Goal: Task Accomplishment & Management: Use online tool/utility

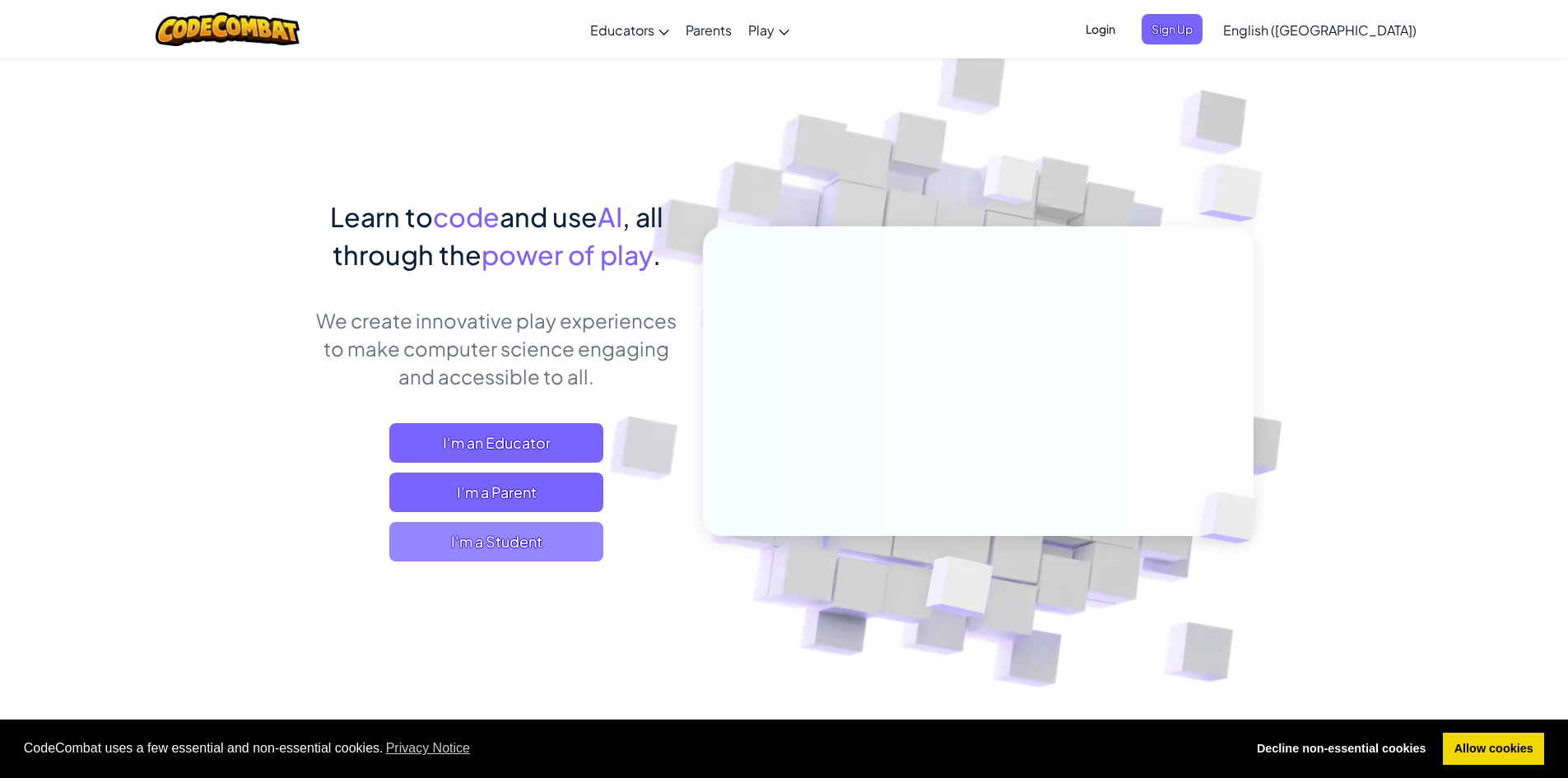
click at [448, 530] on span "I'm a Student" at bounding box center [496, 542] width 214 height 40
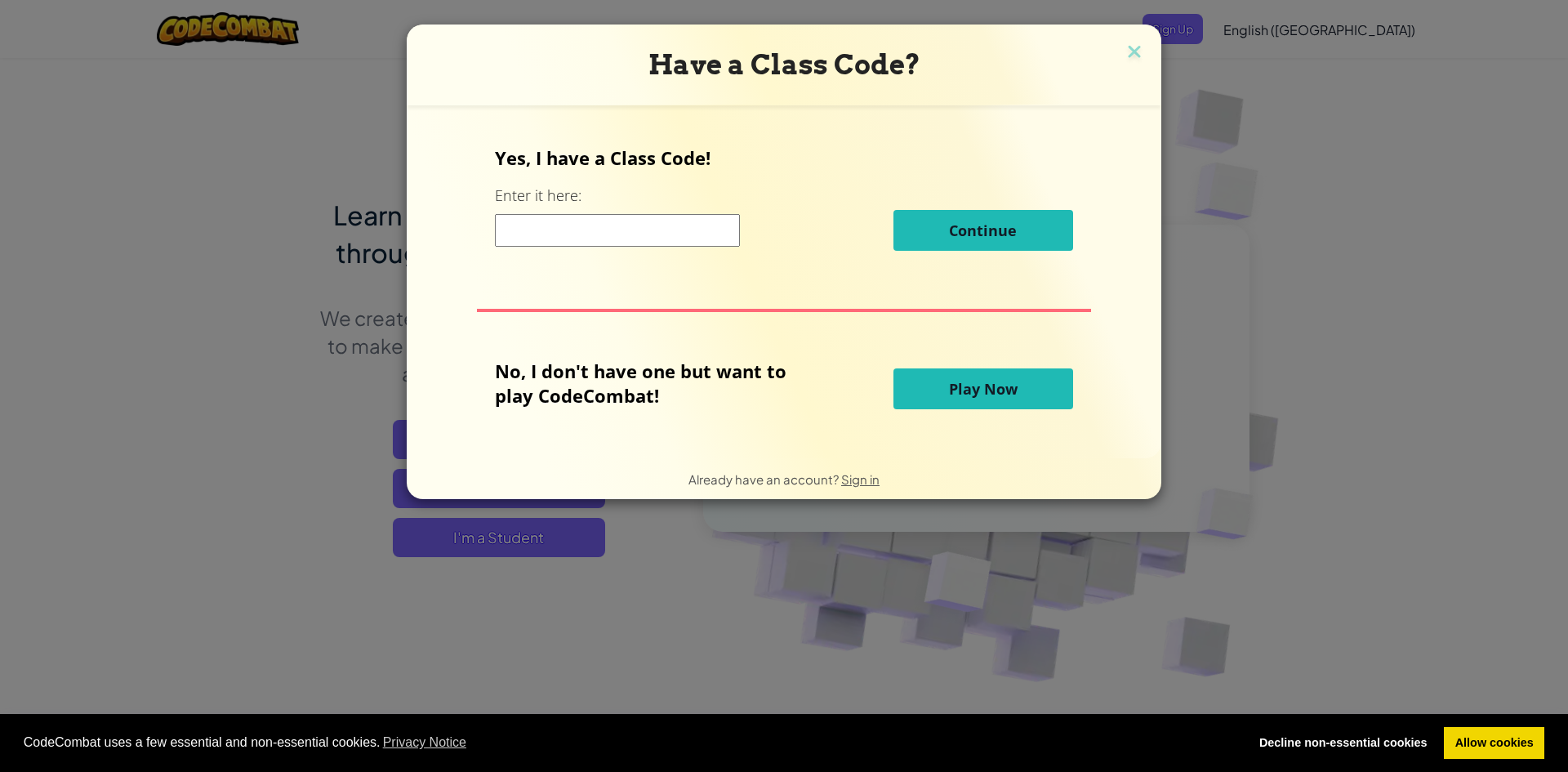
click at [970, 385] on span "Play Now" at bounding box center [983, 389] width 68 height 20
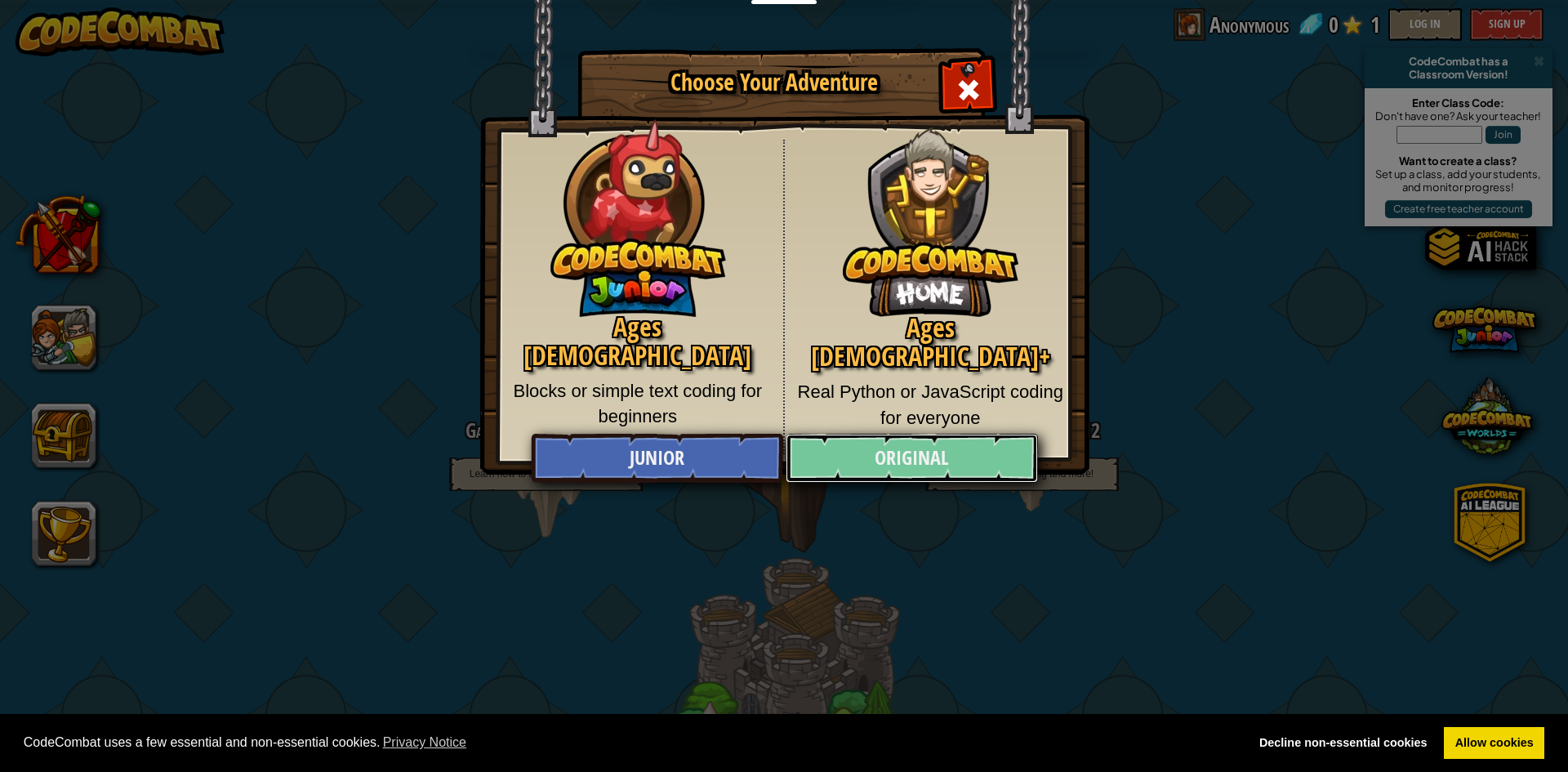
click at [855, 454] on link "Original" at bounding box center [911, 458] width 251 height 49
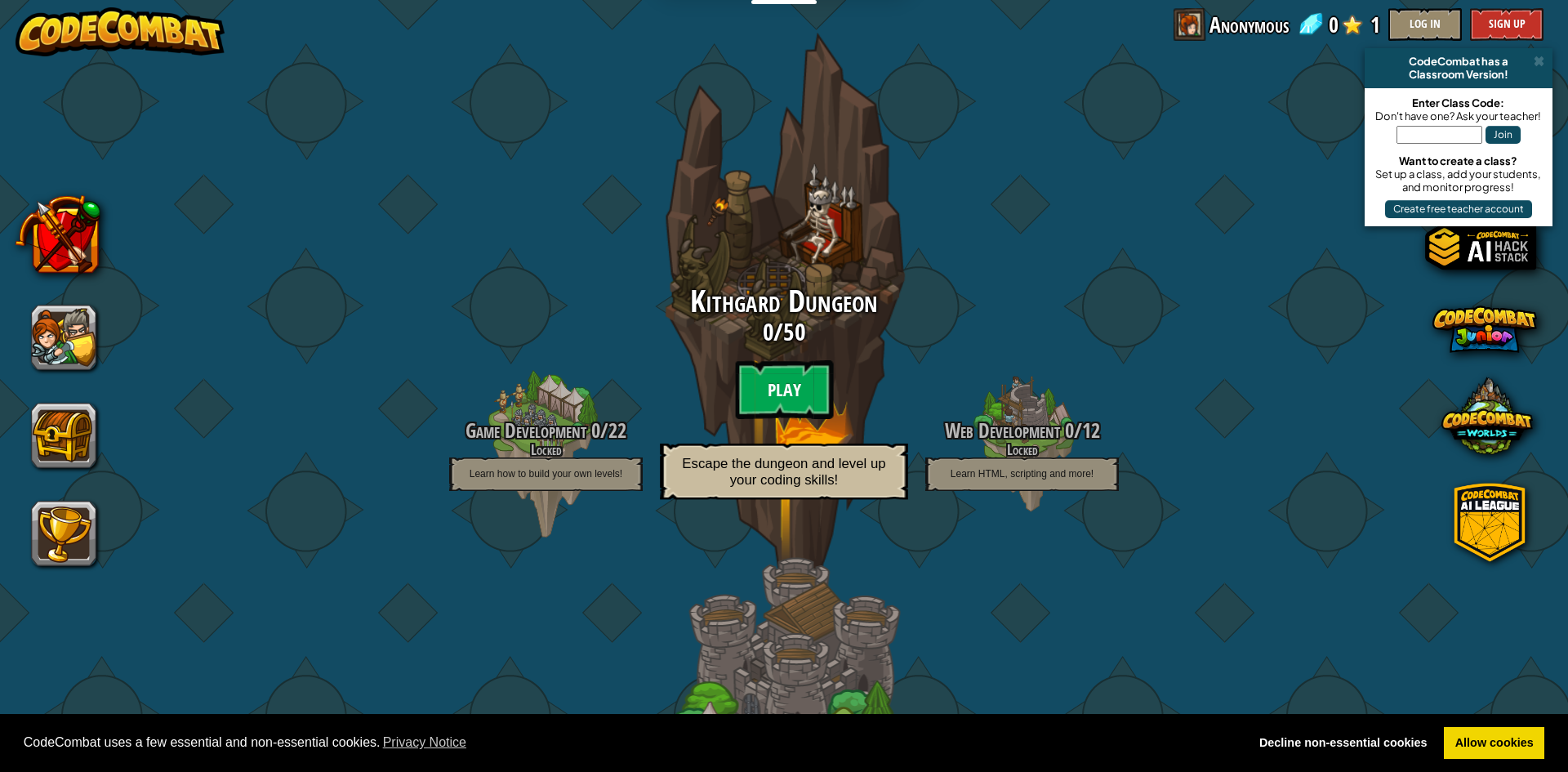
click at [791, 400] on btn "Play" at bounding box center [784, 390] width 98 height 59
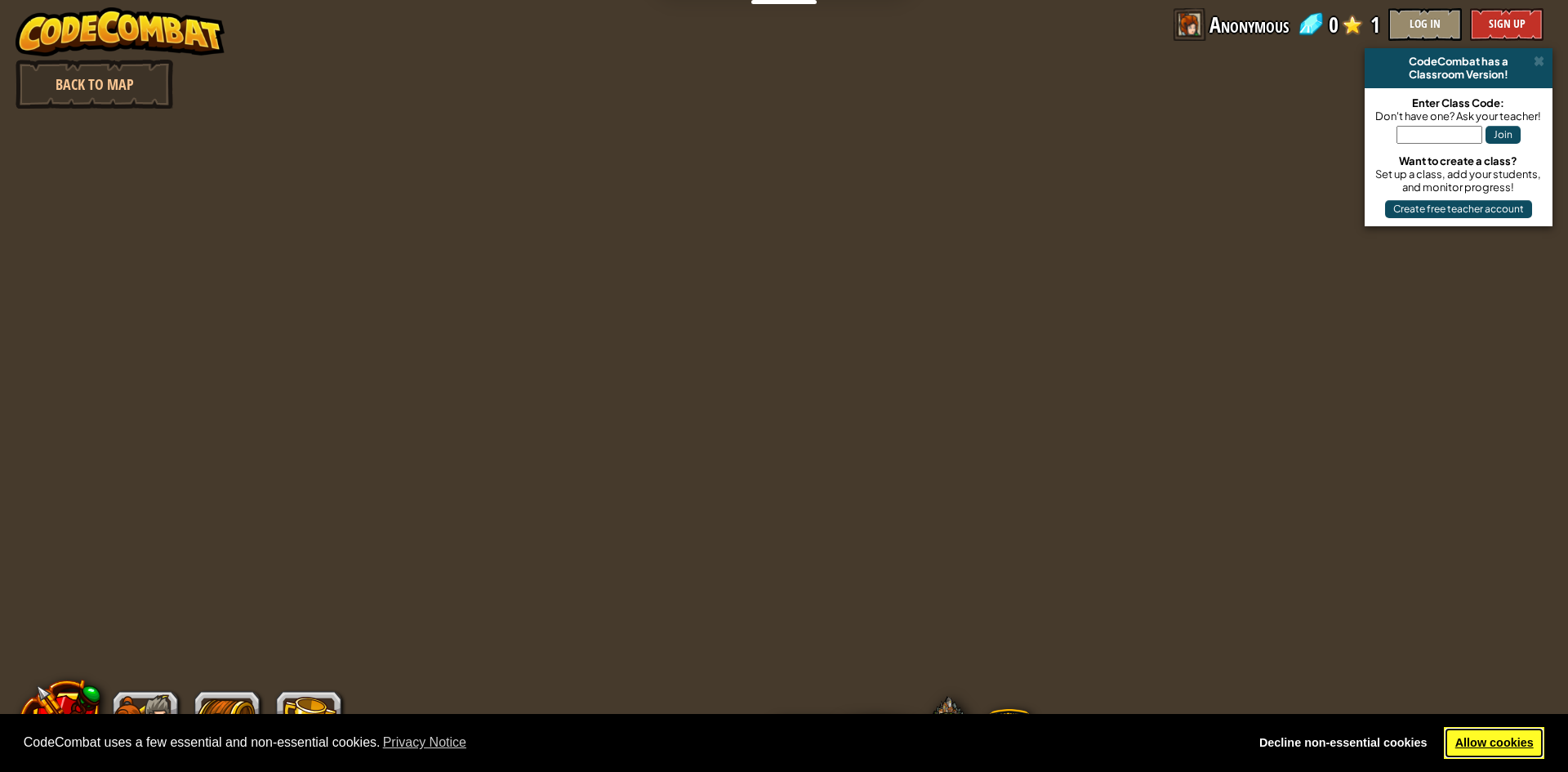
click at [1504, 741] on link "Allow cookies" at bounding box center [1494, 743] width 101 height 32
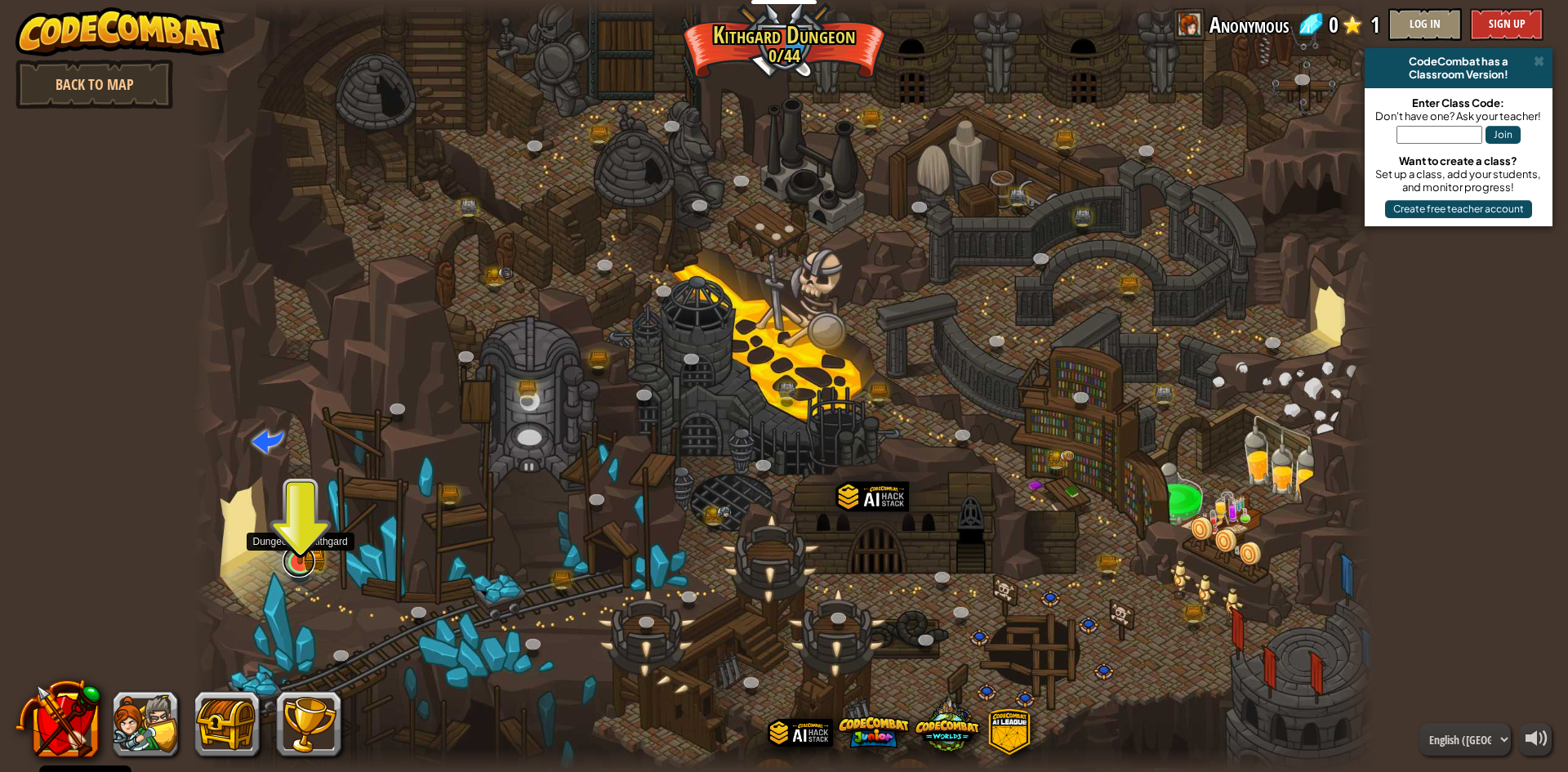
click at [302, 566] on link at bounding box center [299, 561] width 32 height 32
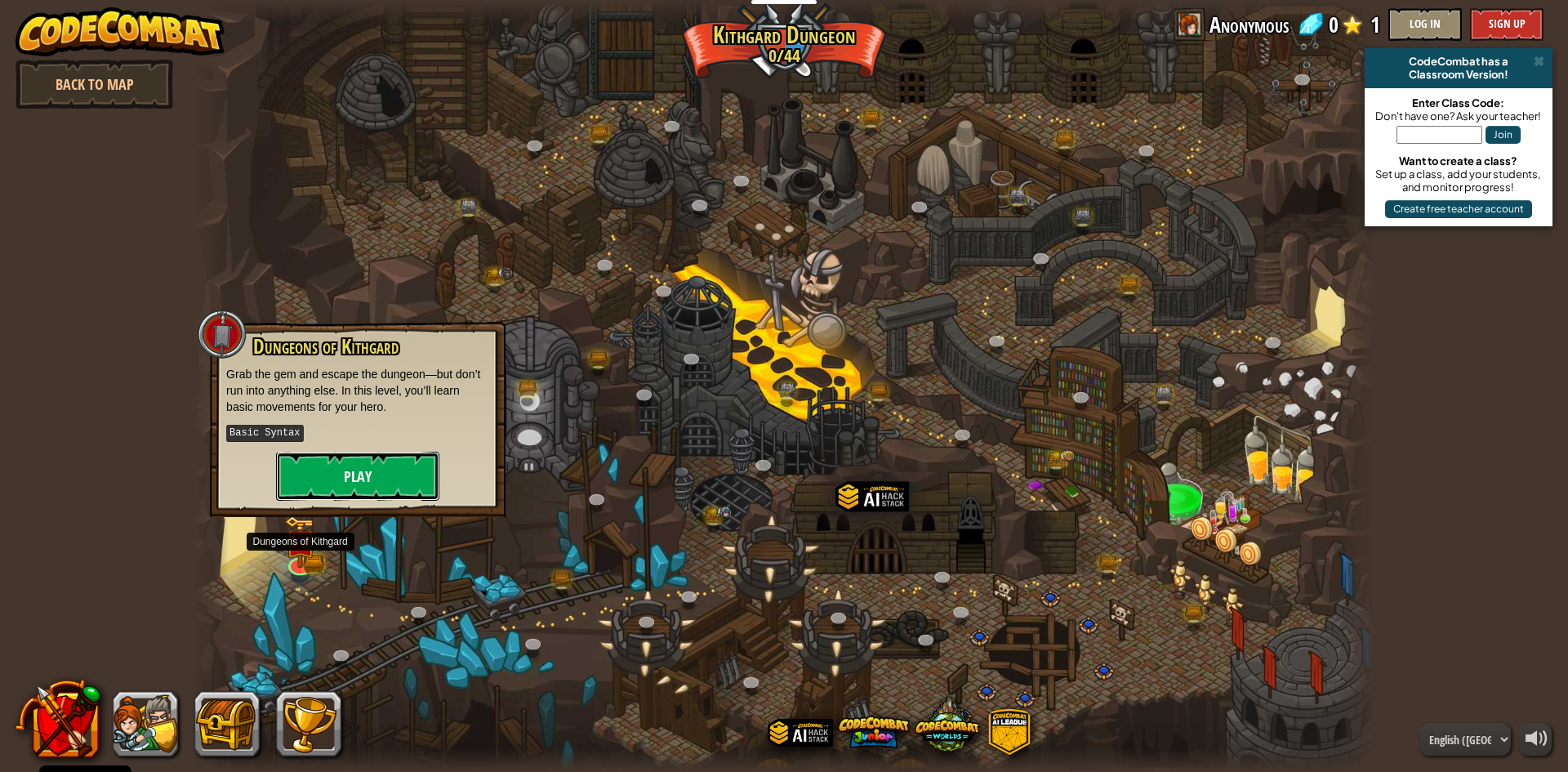
click at [394, 475] on button "Play" at bounding box center [358, 476] width 163 height 49
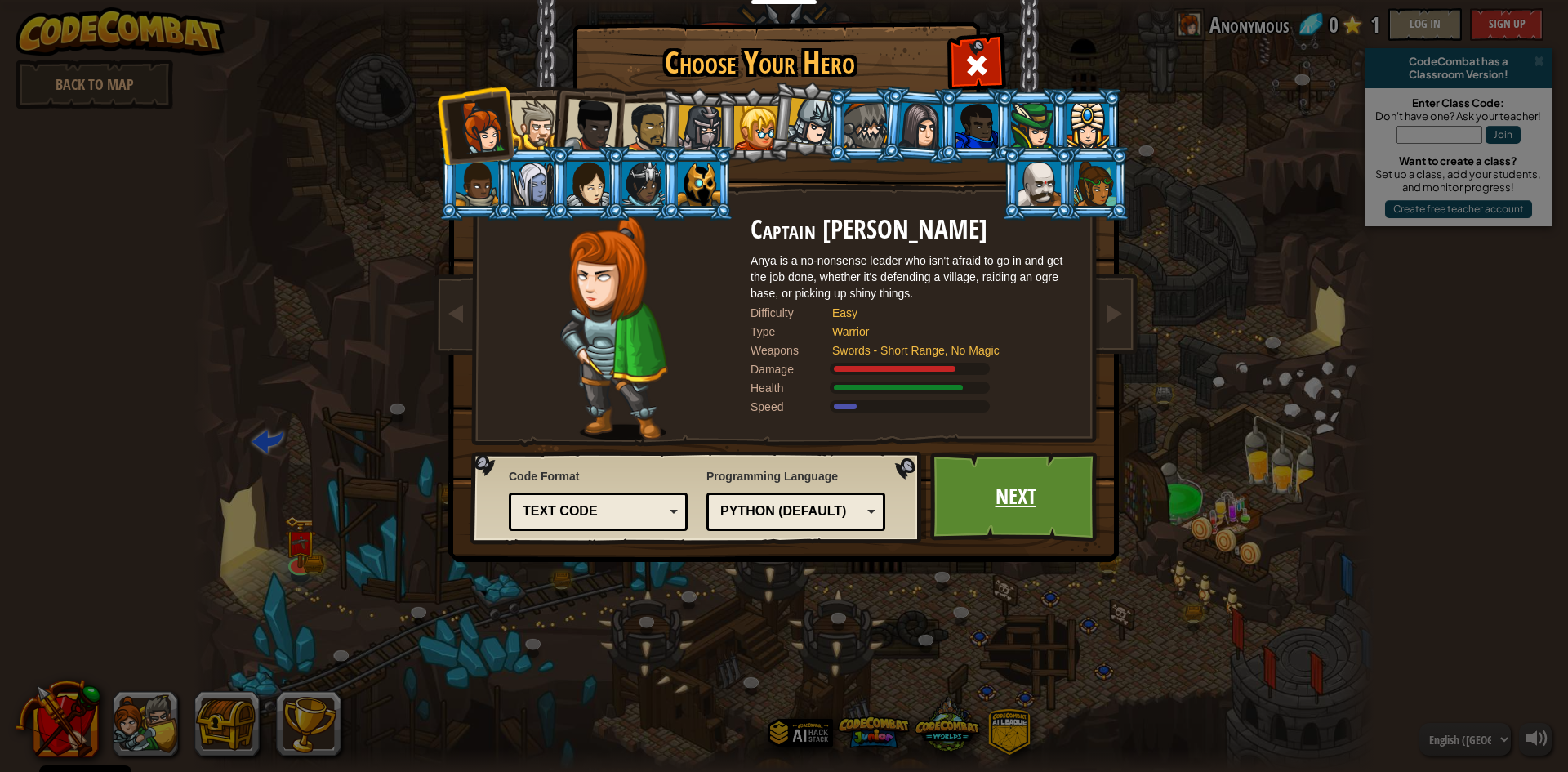
click at [989, 478] on link "Next" at bounding box center [1015, 496] width 171 height 90
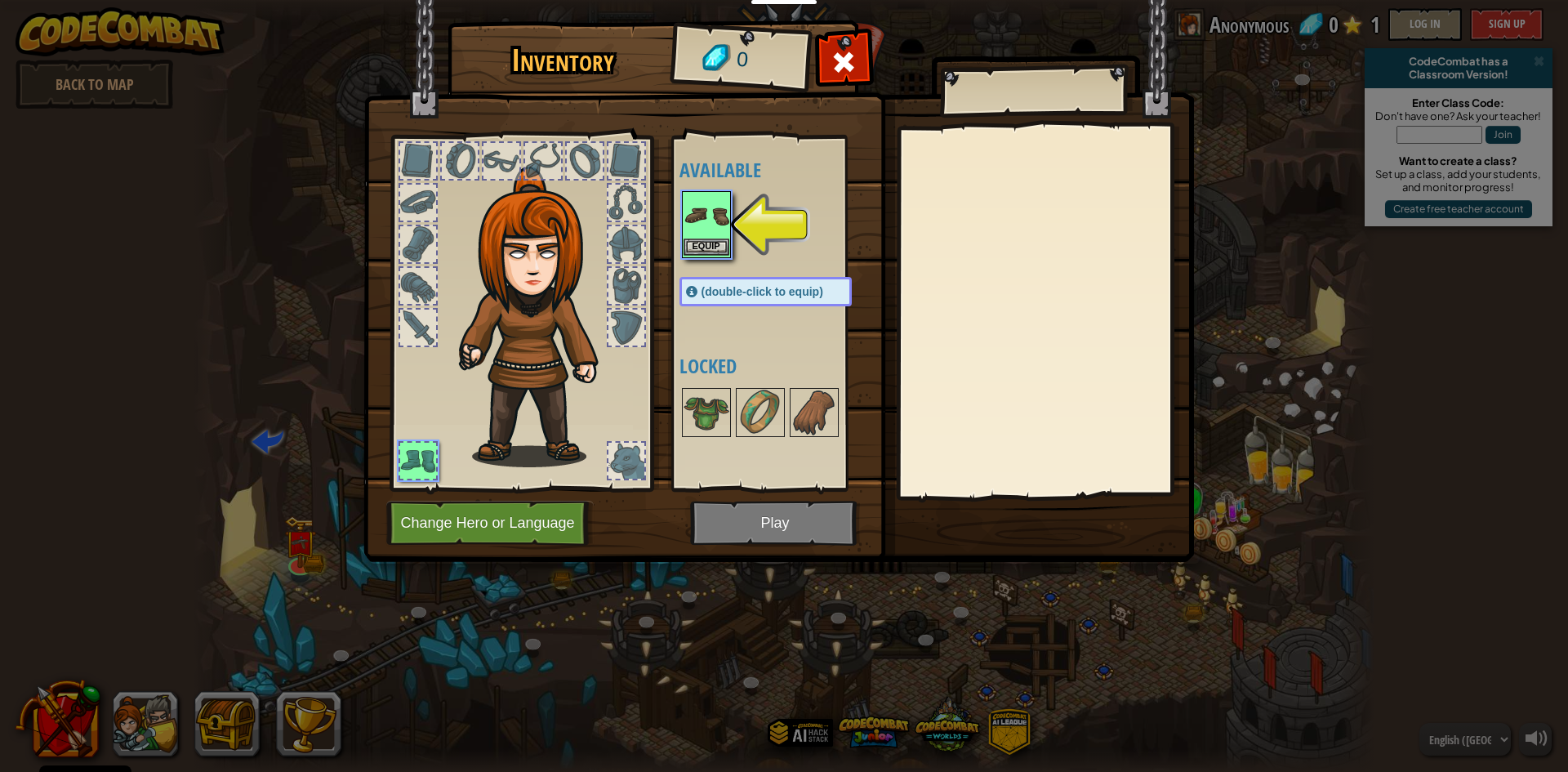
click at [701, 236] on img at bounding box center [705, 215] width 46 height 46
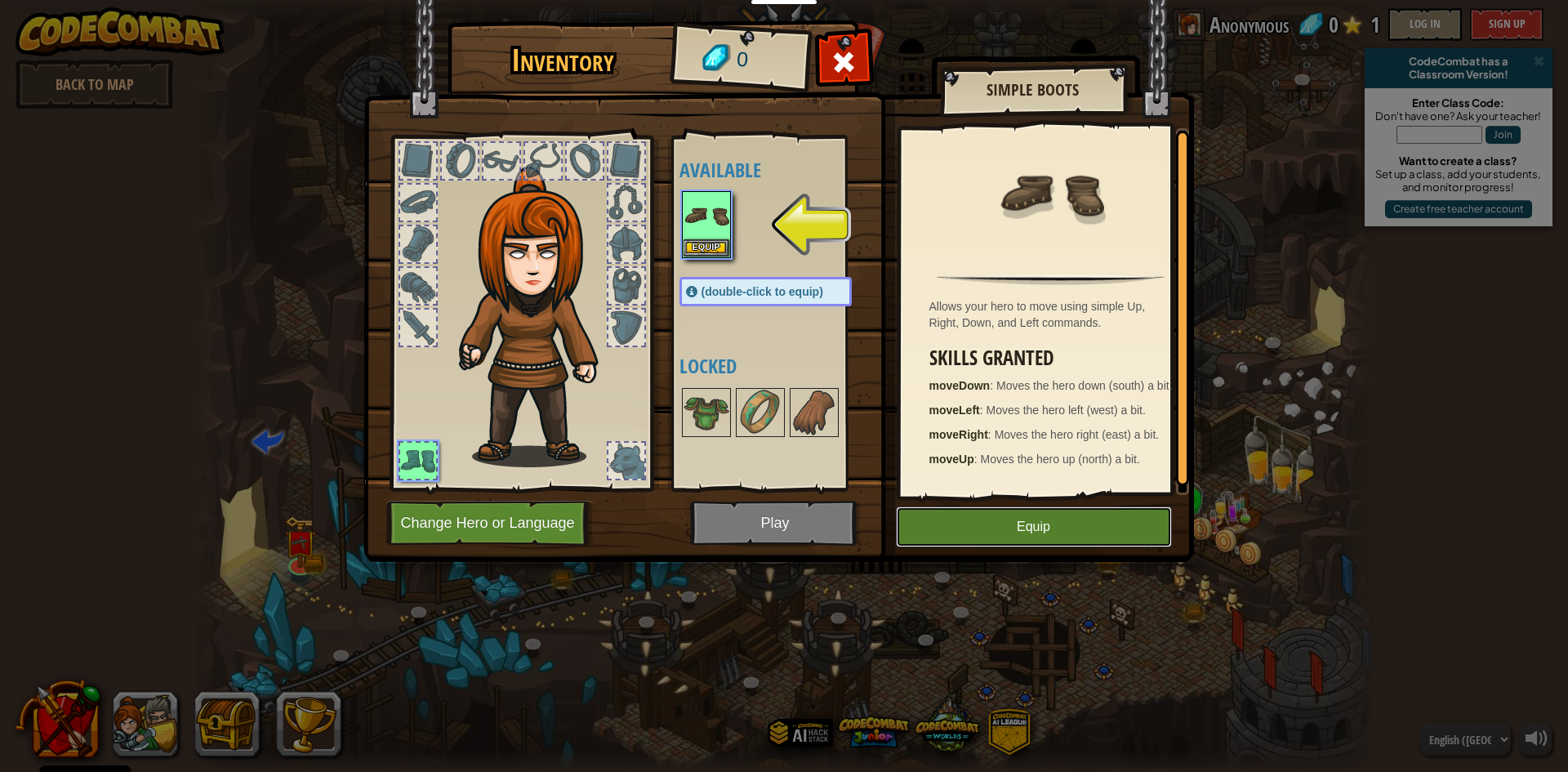
click at [999, 521] on button "Equip" at bounding box center [1034, 526] width 276 height 40
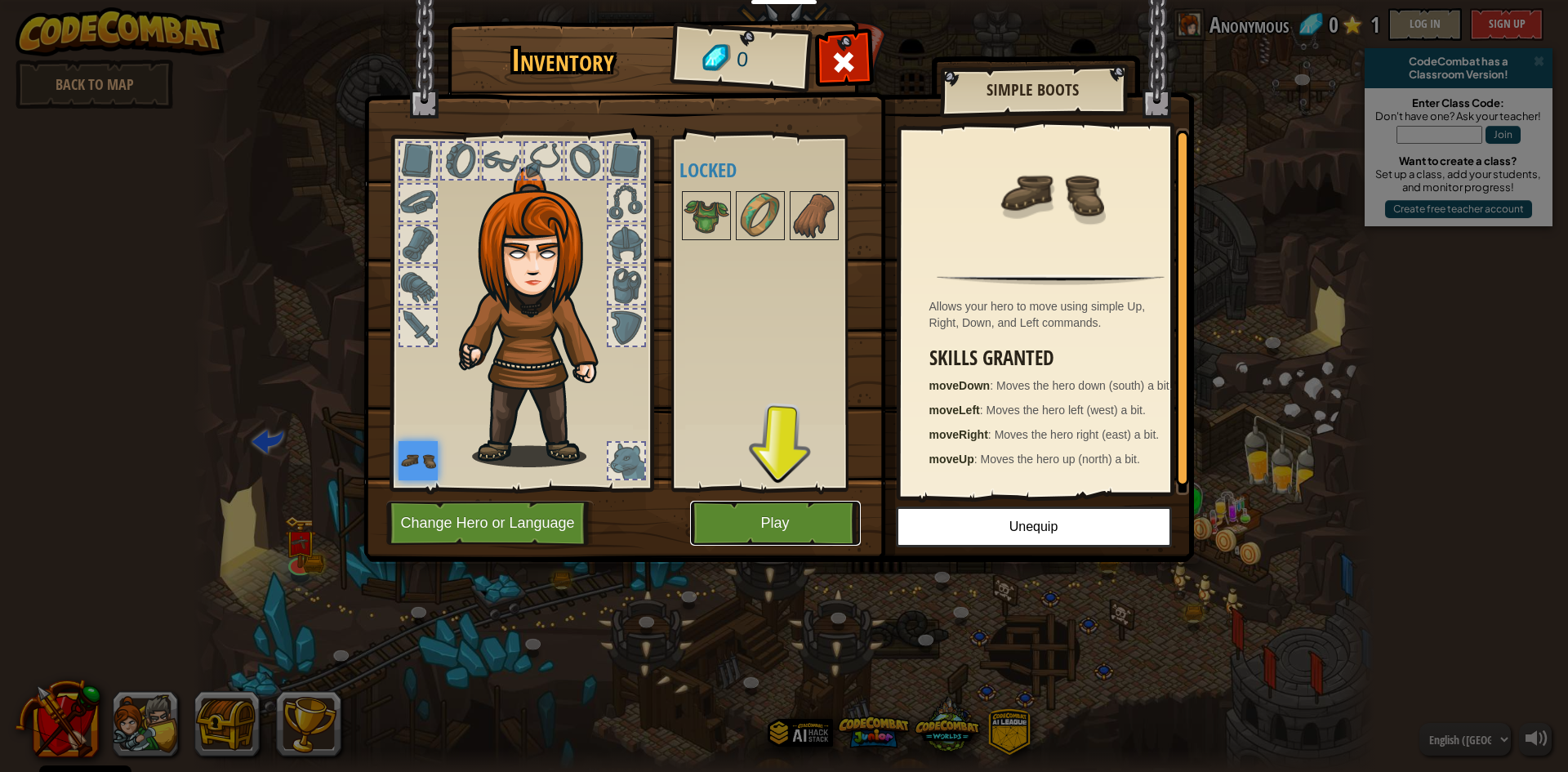
click at [783, 522] on button "Play" at bounding box center [775, 523] width 171 height 45
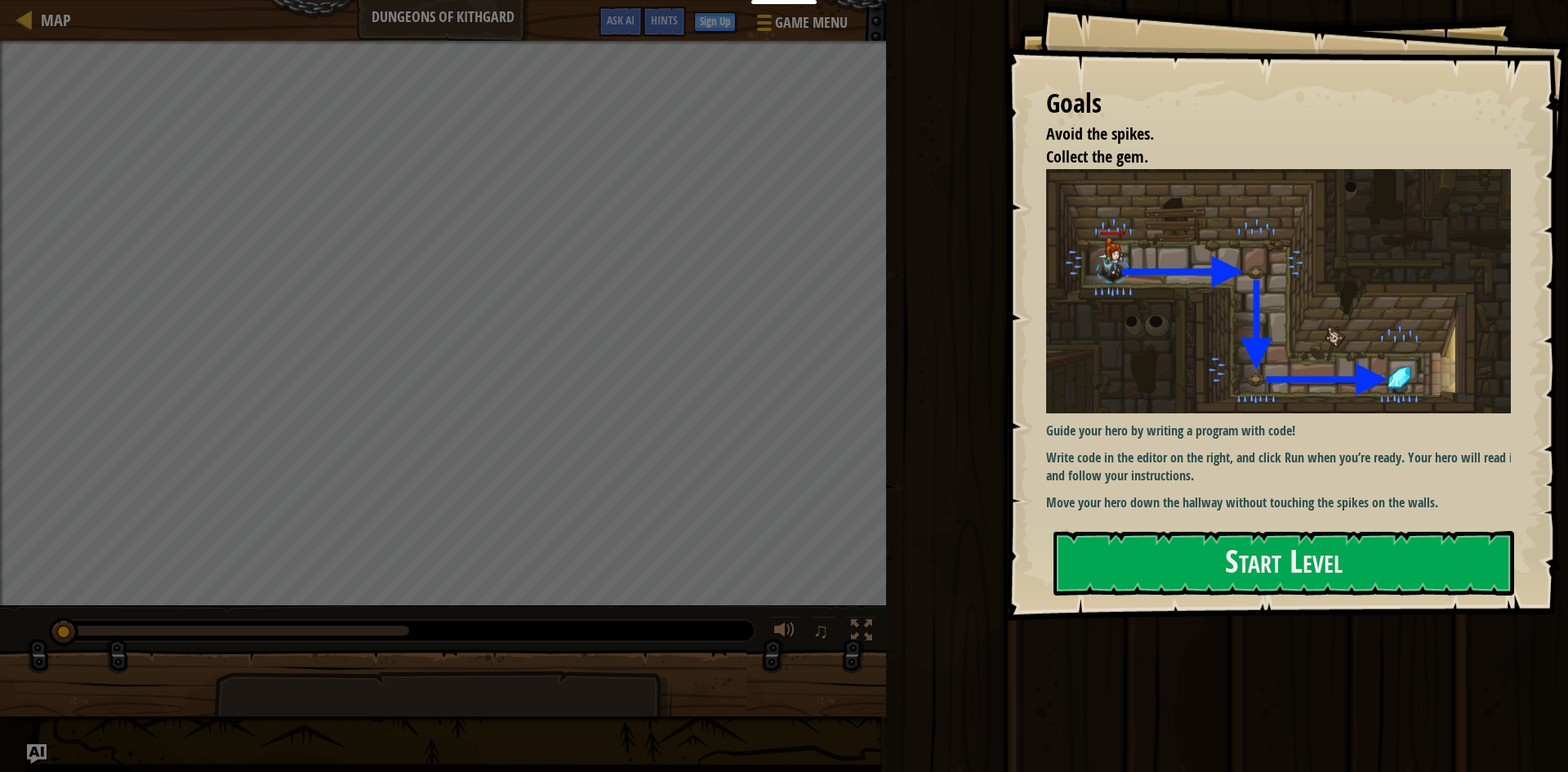
click at [1165, 516] on div "Goals Avoid the spikes. Collect the gem. Guide your hero by writing a program w…" at bounding box center [1286, 310] width 563 height 620
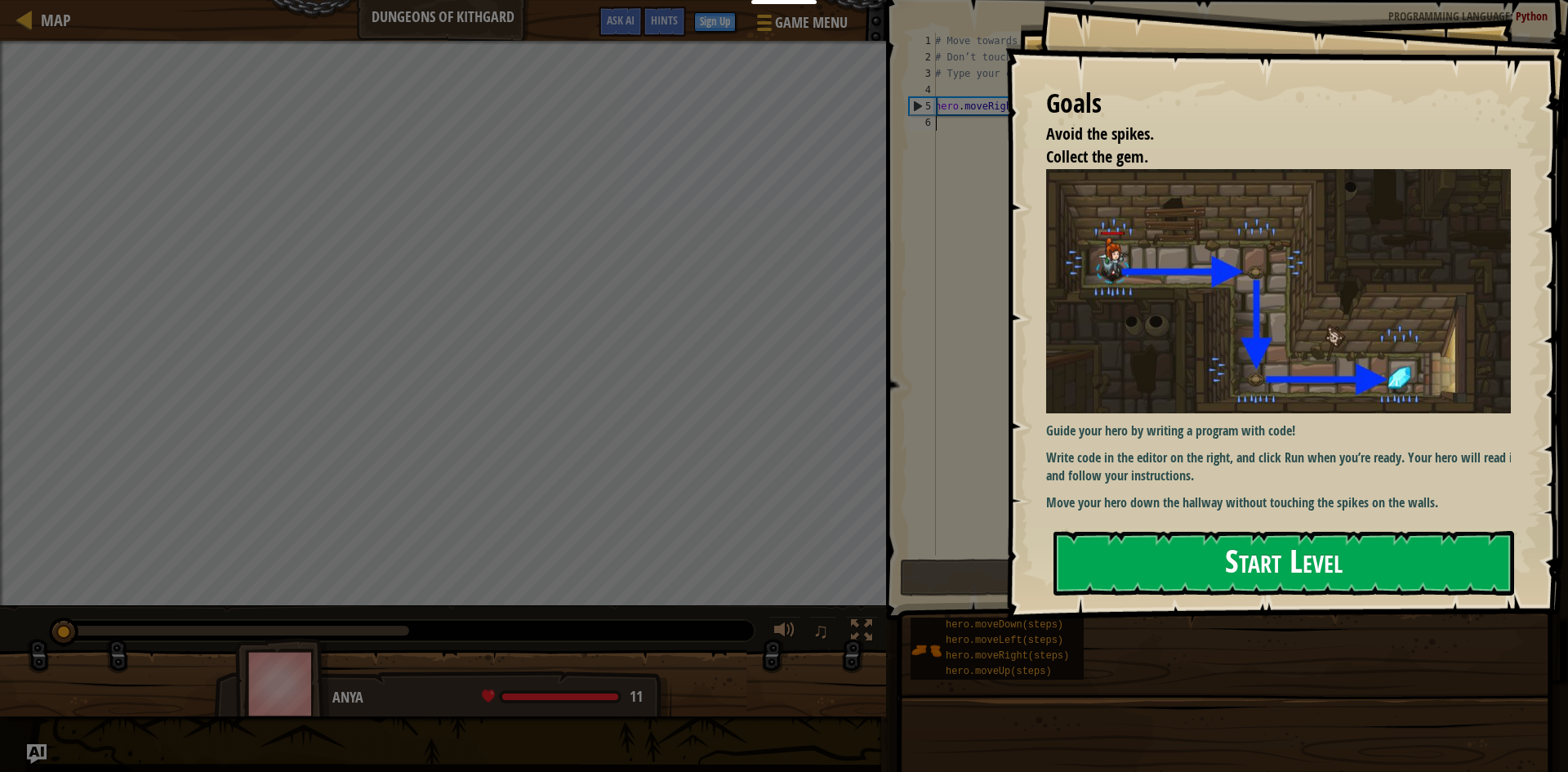
click at [1133, 574] on button "Start Level" at bounding box center [1283, 563] width 460 height 65
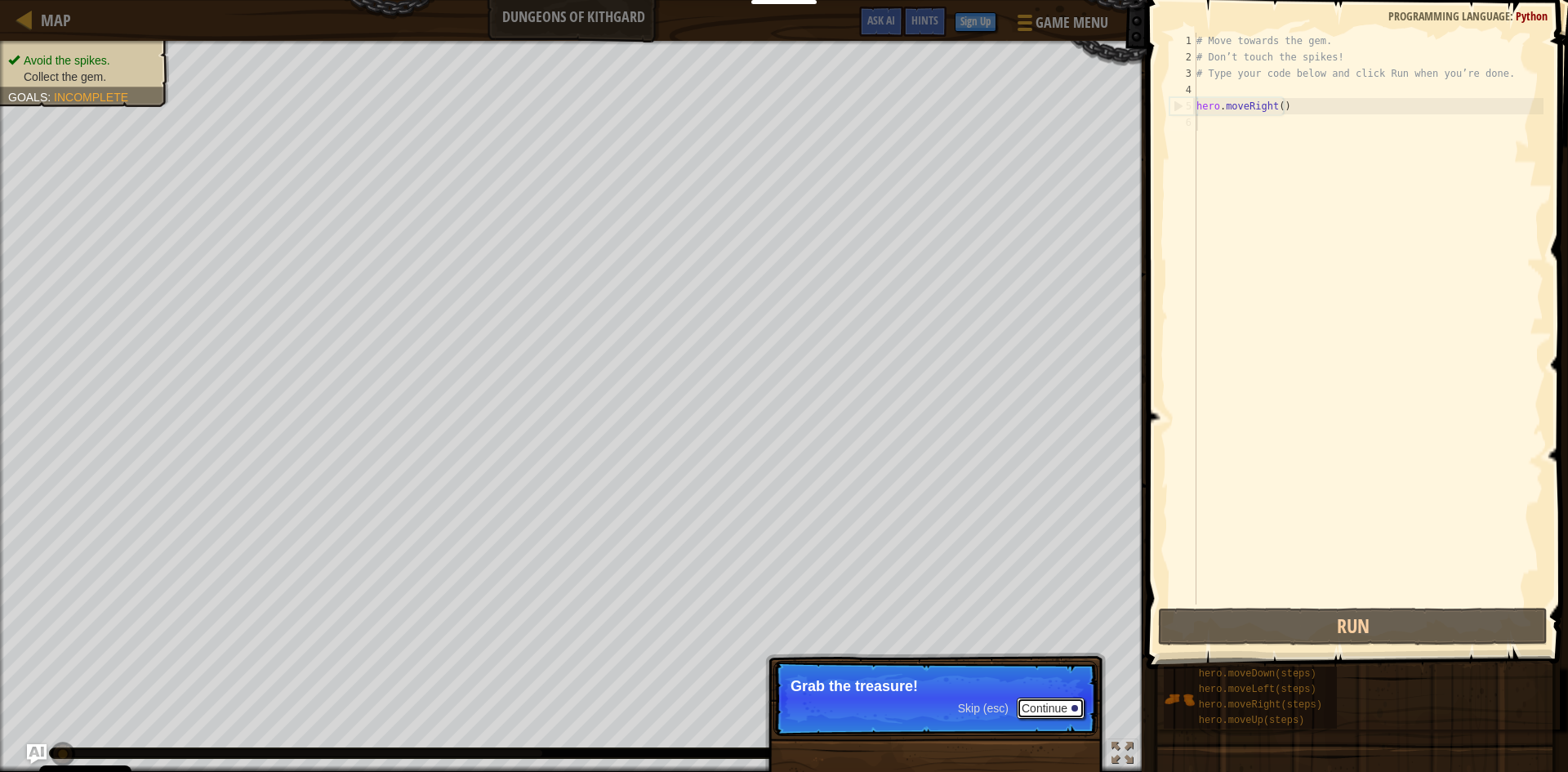
click at [1034, 715] on button "Continue" at bounding box center [1051, 708] width 68 height 22
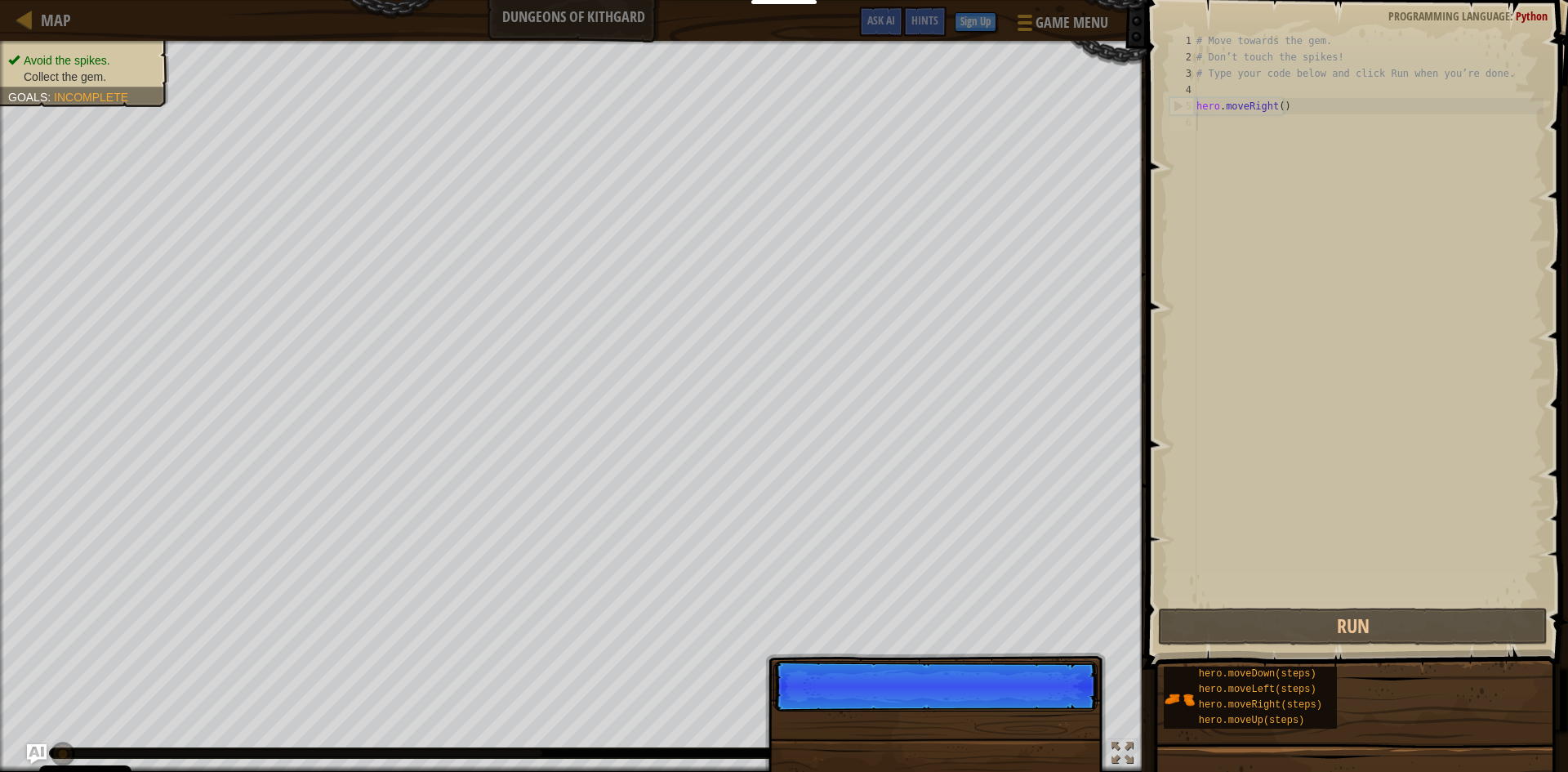
scroll to position [7, 0]
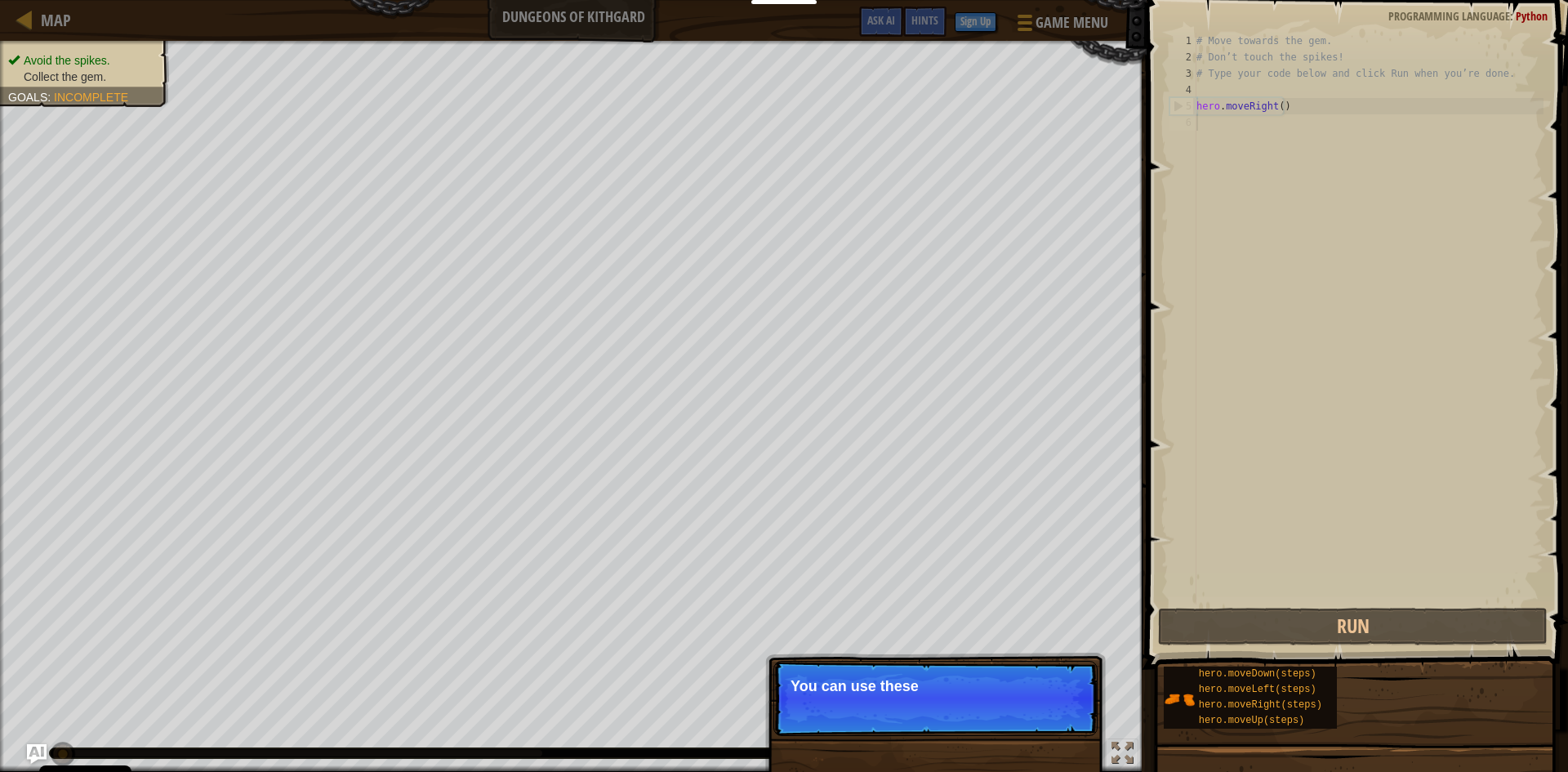
click at [1018, 708] on p "Skip (esc) Continue You can use these" at bounding box center [935, 698] width 324 height 75
click at [1038, 710] on p "Skip (esc) Continue You can use these methods" at bounding box center [935, 698] width 324 height 75
click at [1029, 720] on p "Skip (esc) Continue You can use these methods." at bounding box center [935, 698] width 324 height 75
click at [1055, 713] on button "Continue" at bounding box center [1051, 708] width 68 height 22
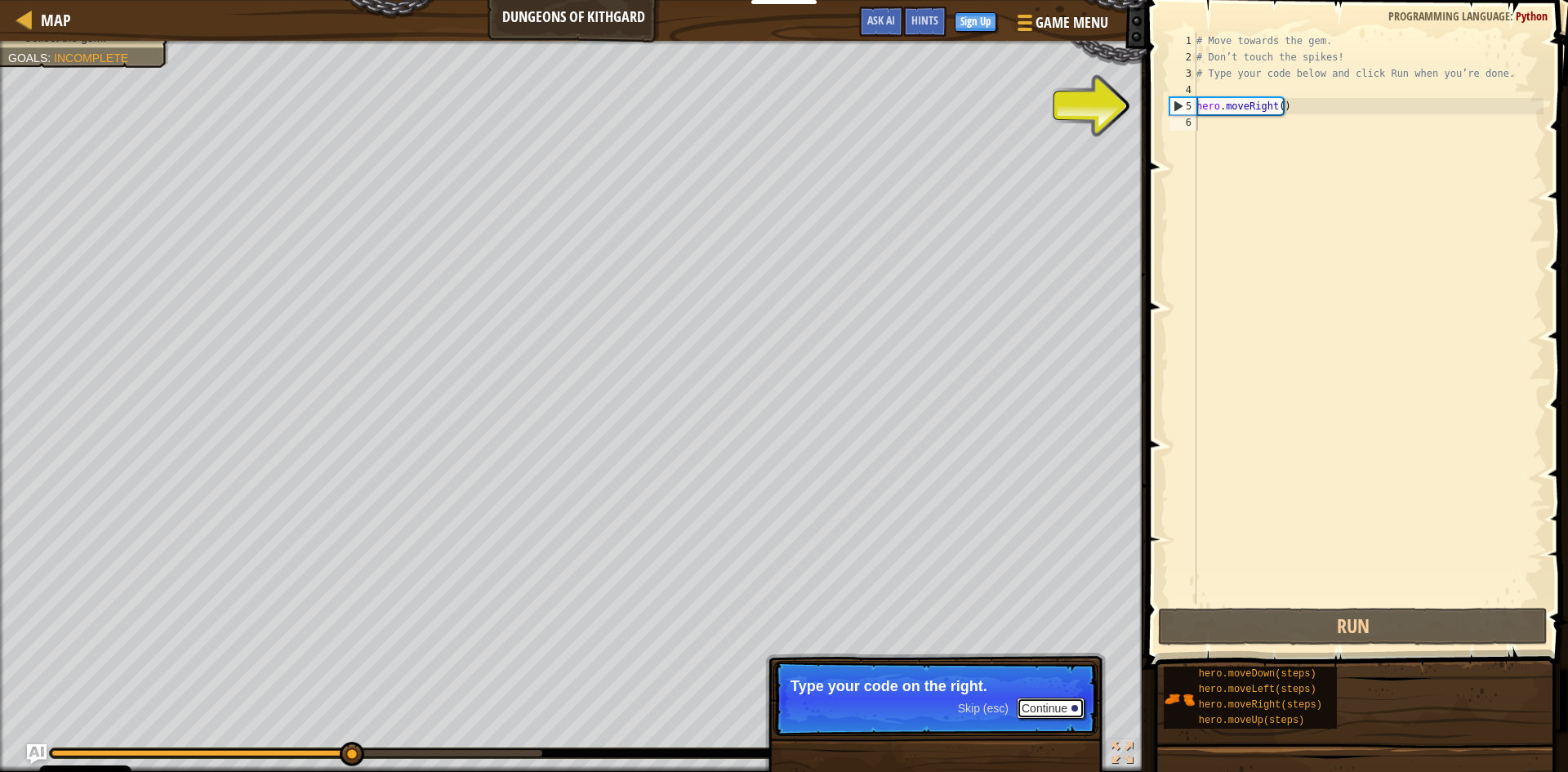
click at [1055, 712] on button "Continue" at bounding box center [1051, 708] width 68 height 22
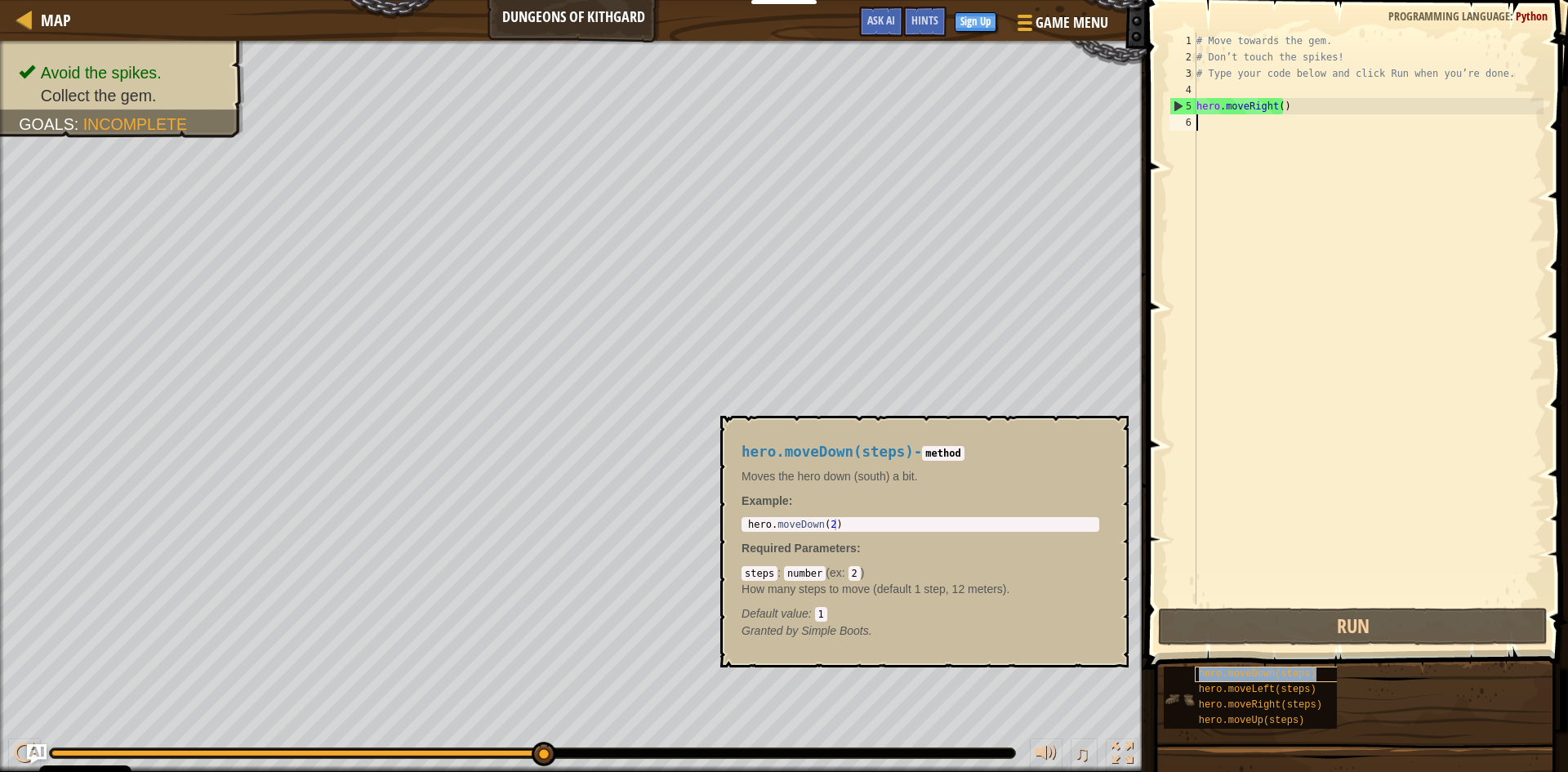
click at [1272, 673] on span "hero.moveDown(steps)" at bounding box center [1257, 673] width 118 height 12
click at [1268, 672] on span "hero.moveDown(steps)" at bounding box center [1257, 673] width 118 height 12
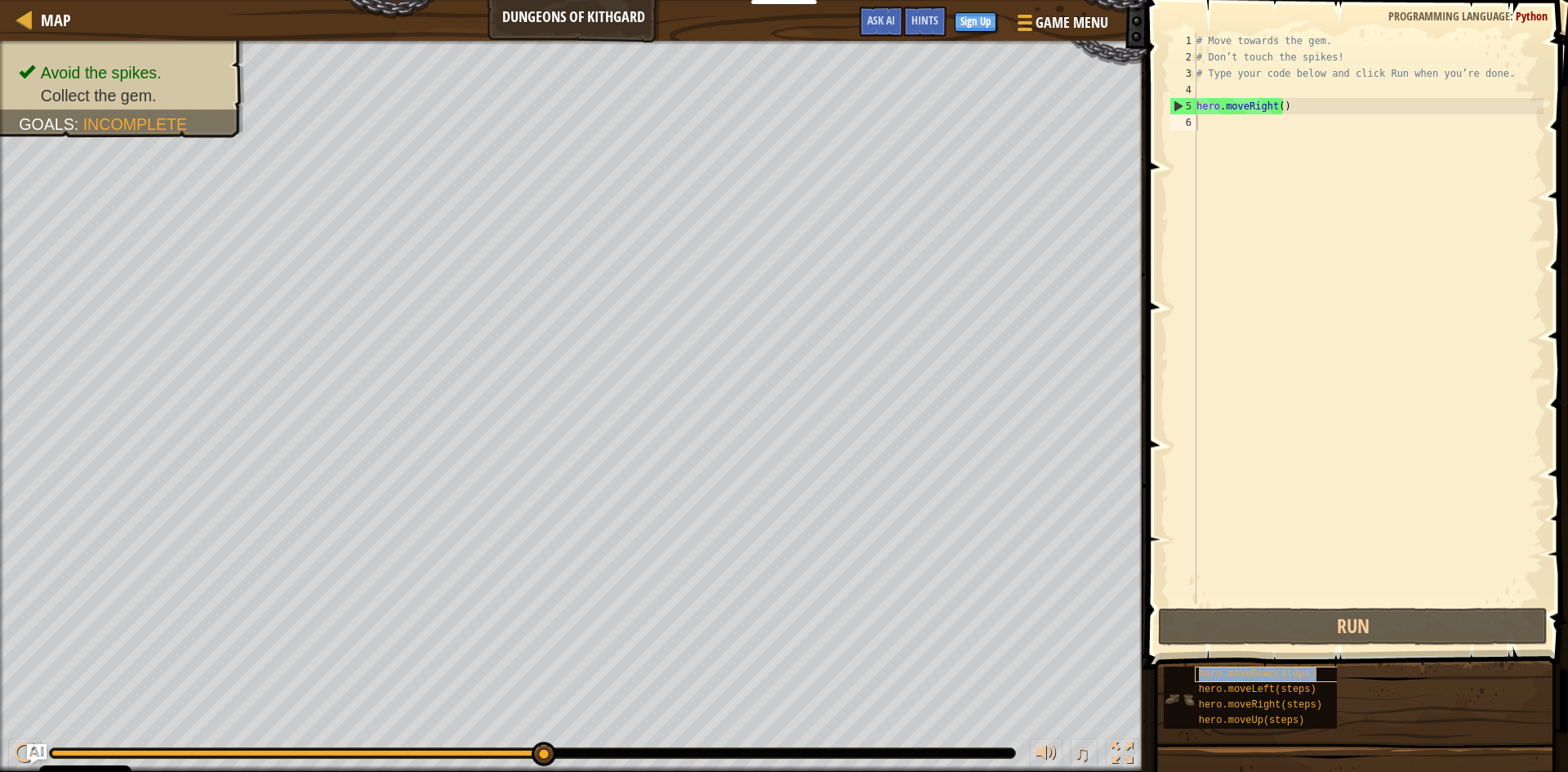
click at [1268, 672] on span "hero.moveDown(steps)" at bounding box center [1257, 673] width 118 height 12
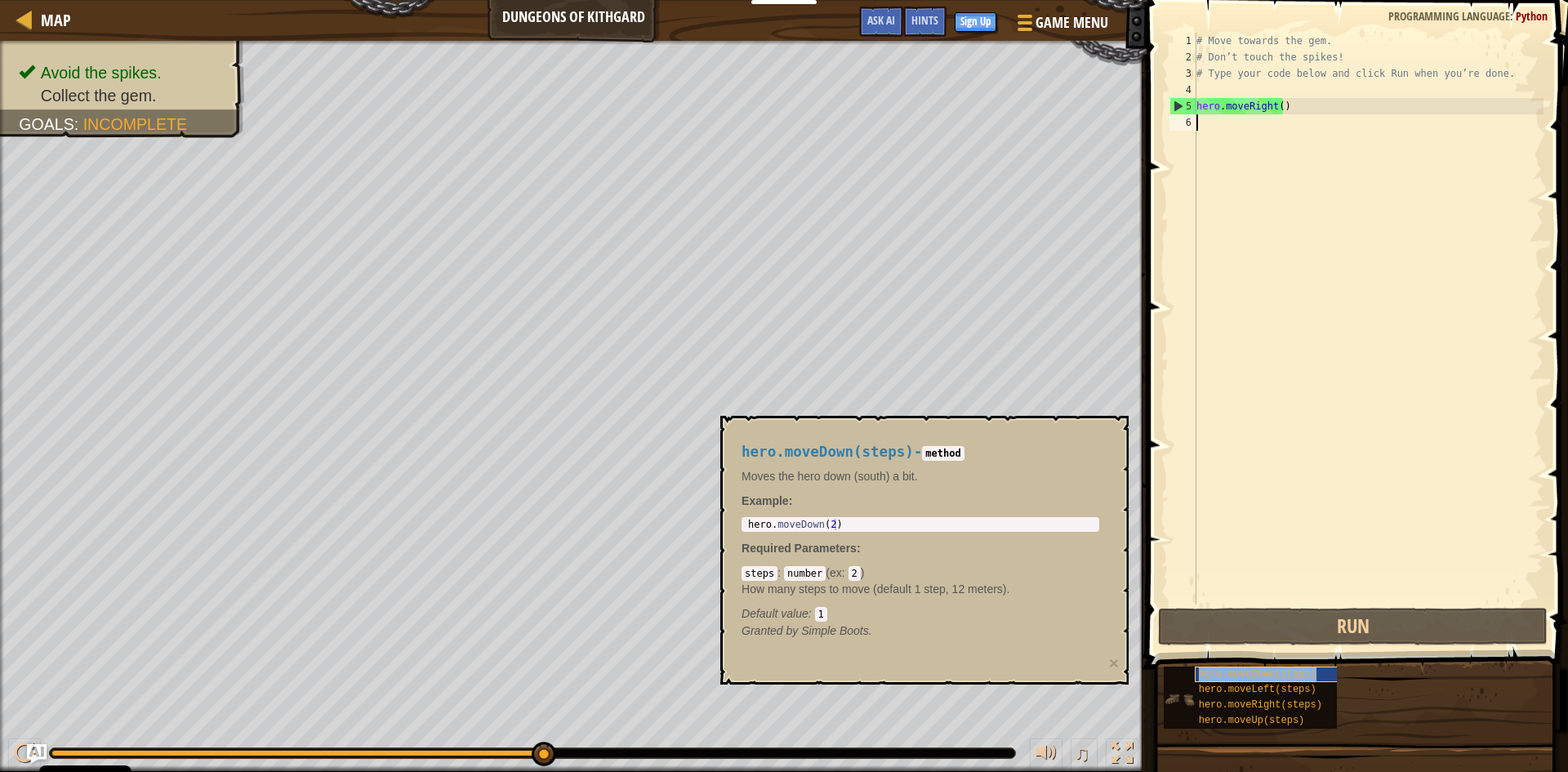
click at [1268, 672] on span "hero.moveDown(steps)" at bounding box center [1257, 673] width 118 height 12
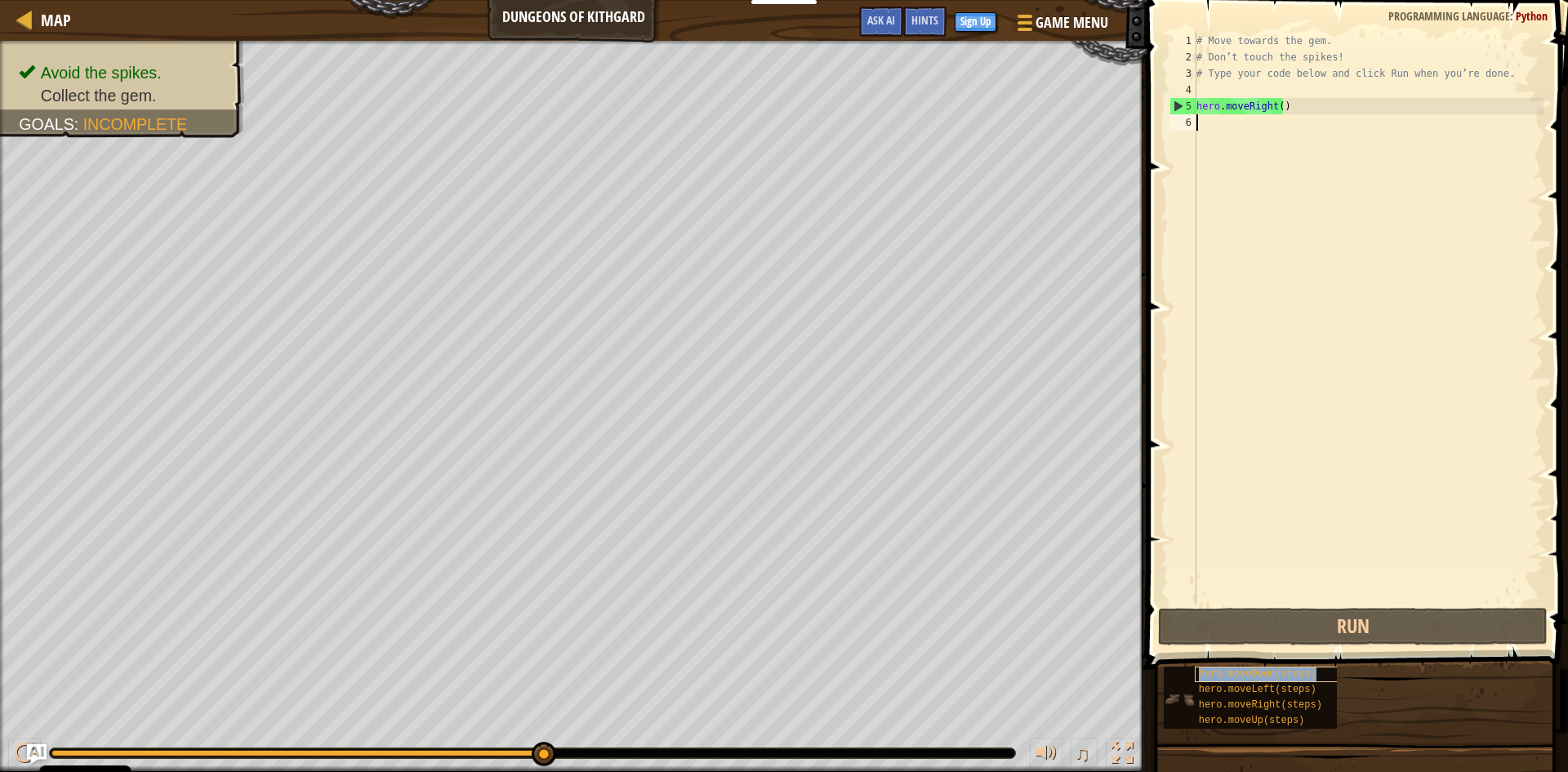
click at [1268, 672] on span "hero.moveDown(steps)" at bounding box center [1257, 673] width 118 height 12
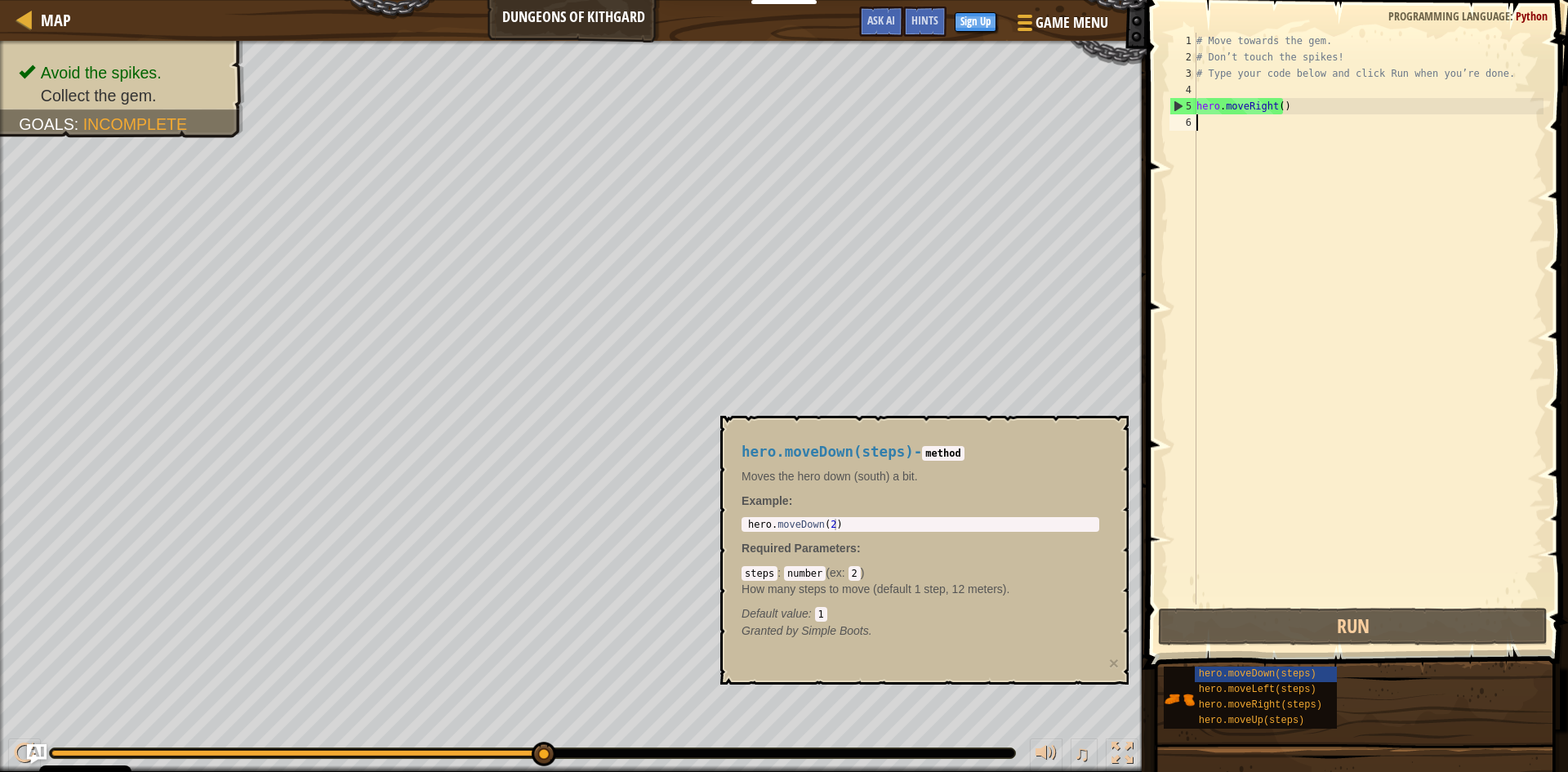
click at [1208, 138] on div "# Move towards the gem. # Don’t touch the spikes! # Type your code below and cl…" at bounding box center [1368, 334] width 350 height 604
drag, startPoint x: 1190, startPoint y: 667, endPoint x: 1340, endPoint y: 671, distance: 150.1
click at [1340, 671] on div "hero.moveDown(steps) hero.moveLeft(steps) hero.moveRight(steps) hero.moveUp(ste…" at bounding box center [1360, 697] width 394 height 64
click at [1288, 673] on span "hero.moveDown(steps)" at bounding box center [1257, 673] width 118 height 12
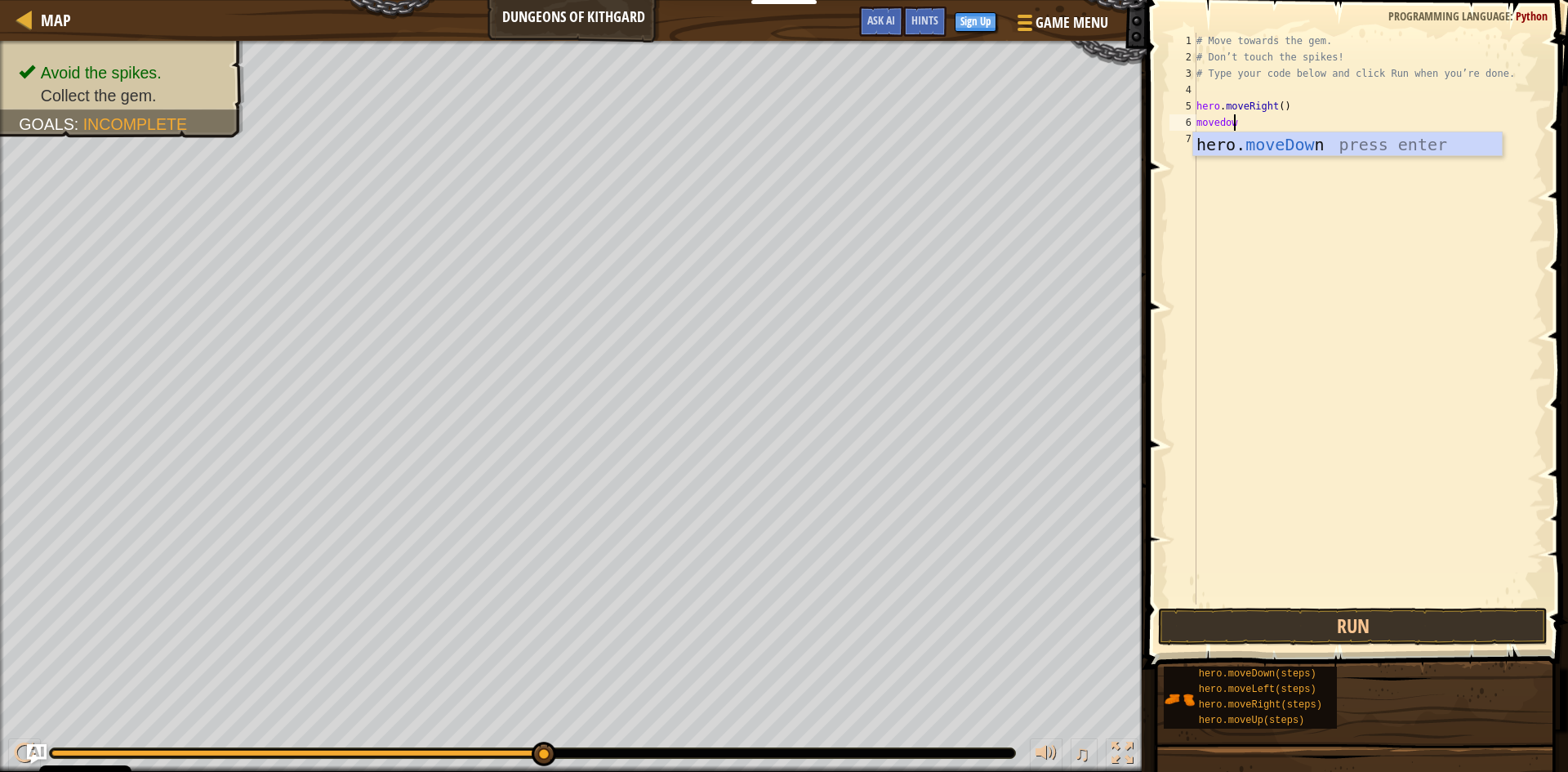
scroll to position [7, 3]
type textarea "movedown"
click at [1302, 146] on div "hero. moveDown press enter" at bounding box center [1347, 169] width 309 height 74
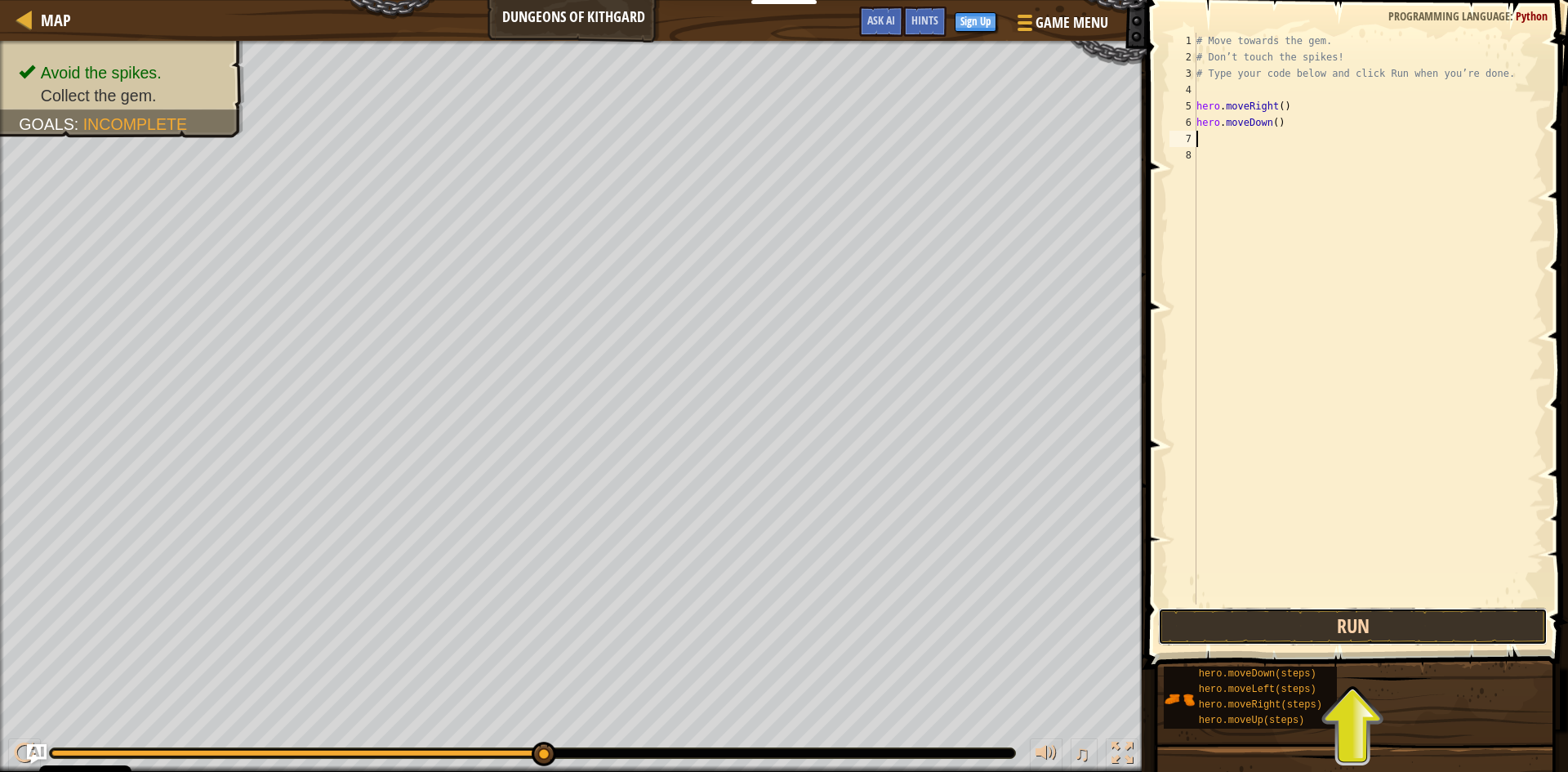
click at [1362, 629] on button "Run" at bounding box center [1353, 627] width 390 height 38
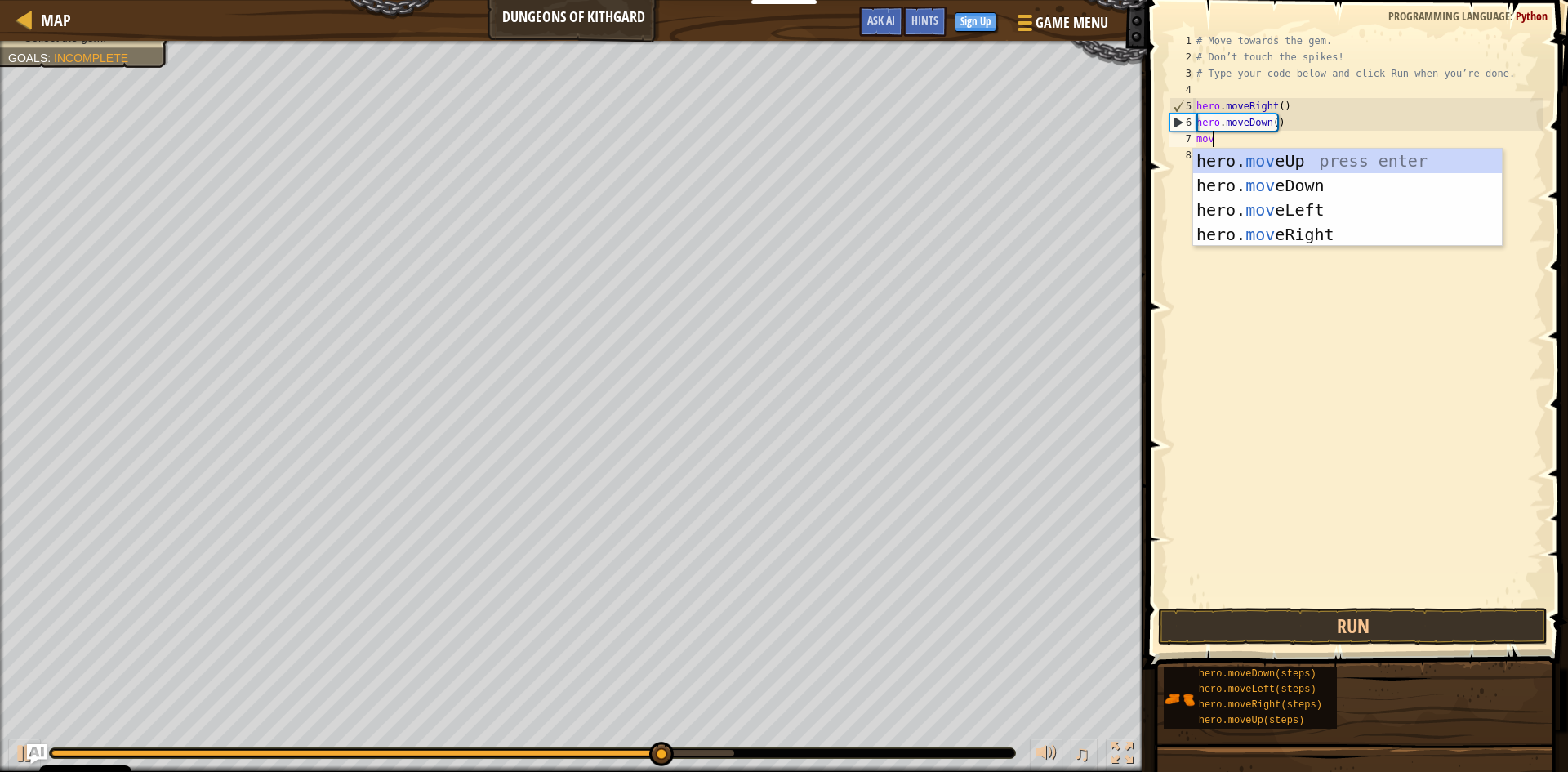
scroll to position [7, 1]
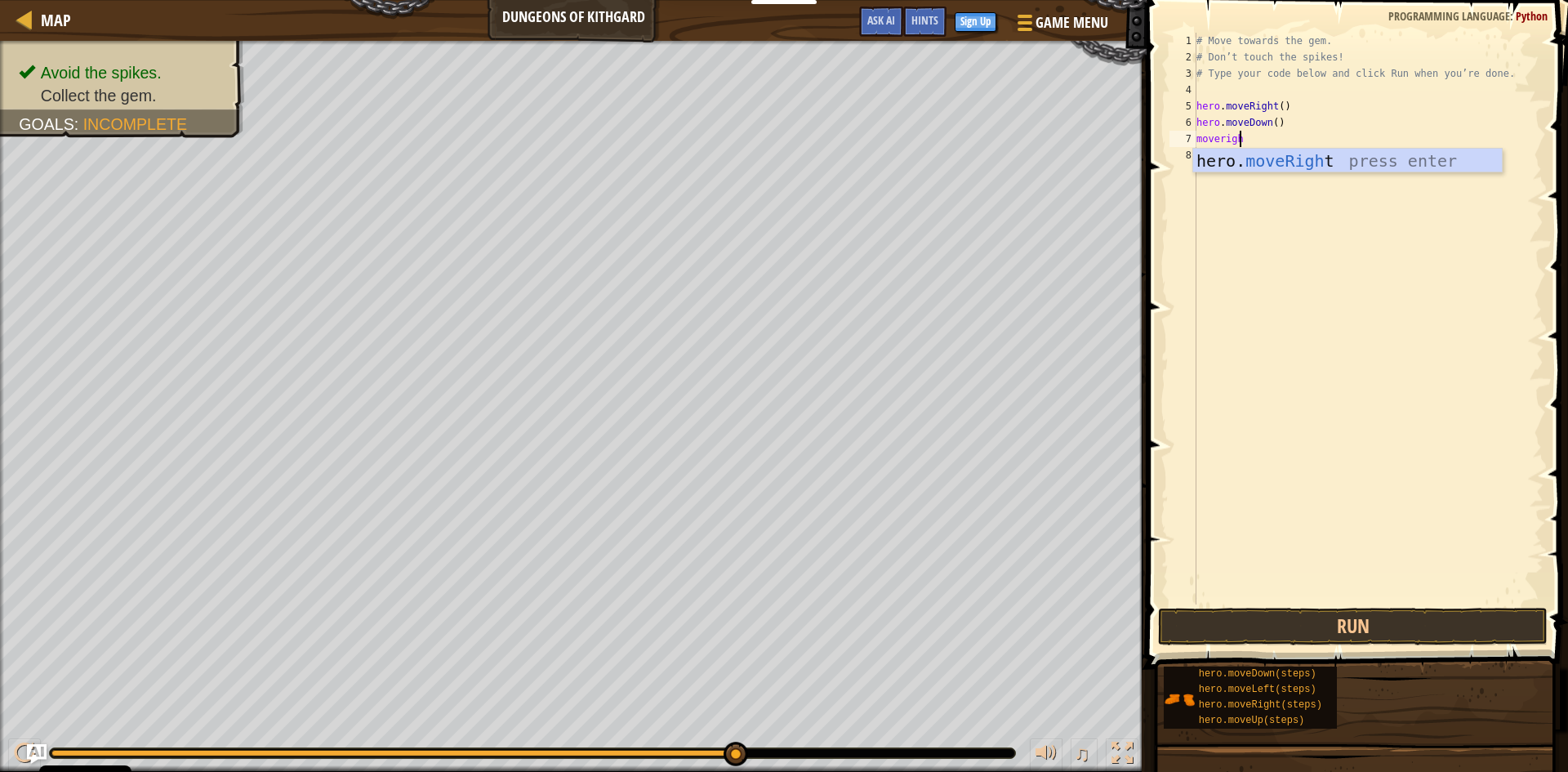
type textarea "moveright"
click at [1305, 171] on div "hero. moveRight press enter" at bounding box center [1347, 186] width 309 height 74
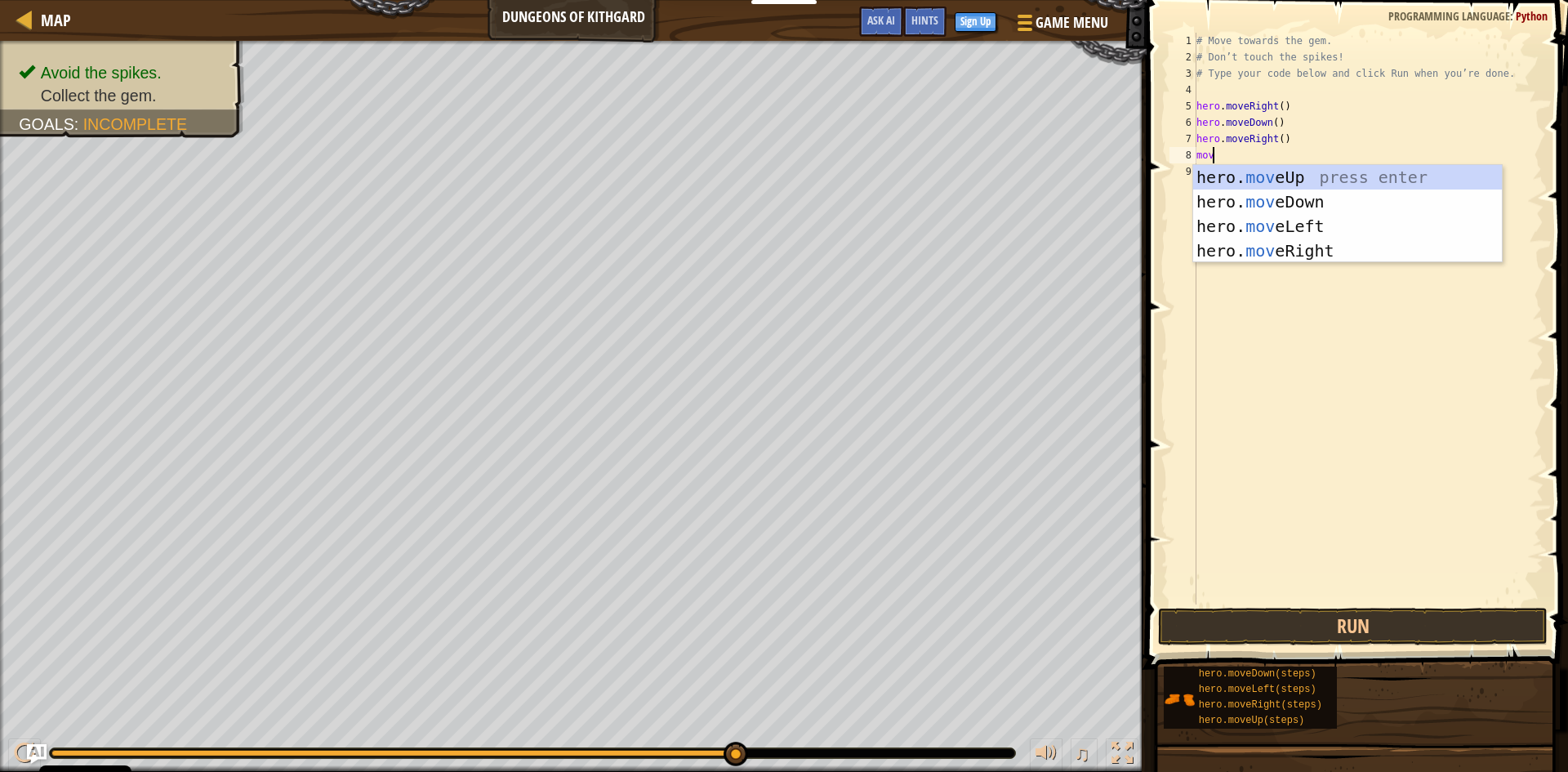
scroll to position [7, 1]
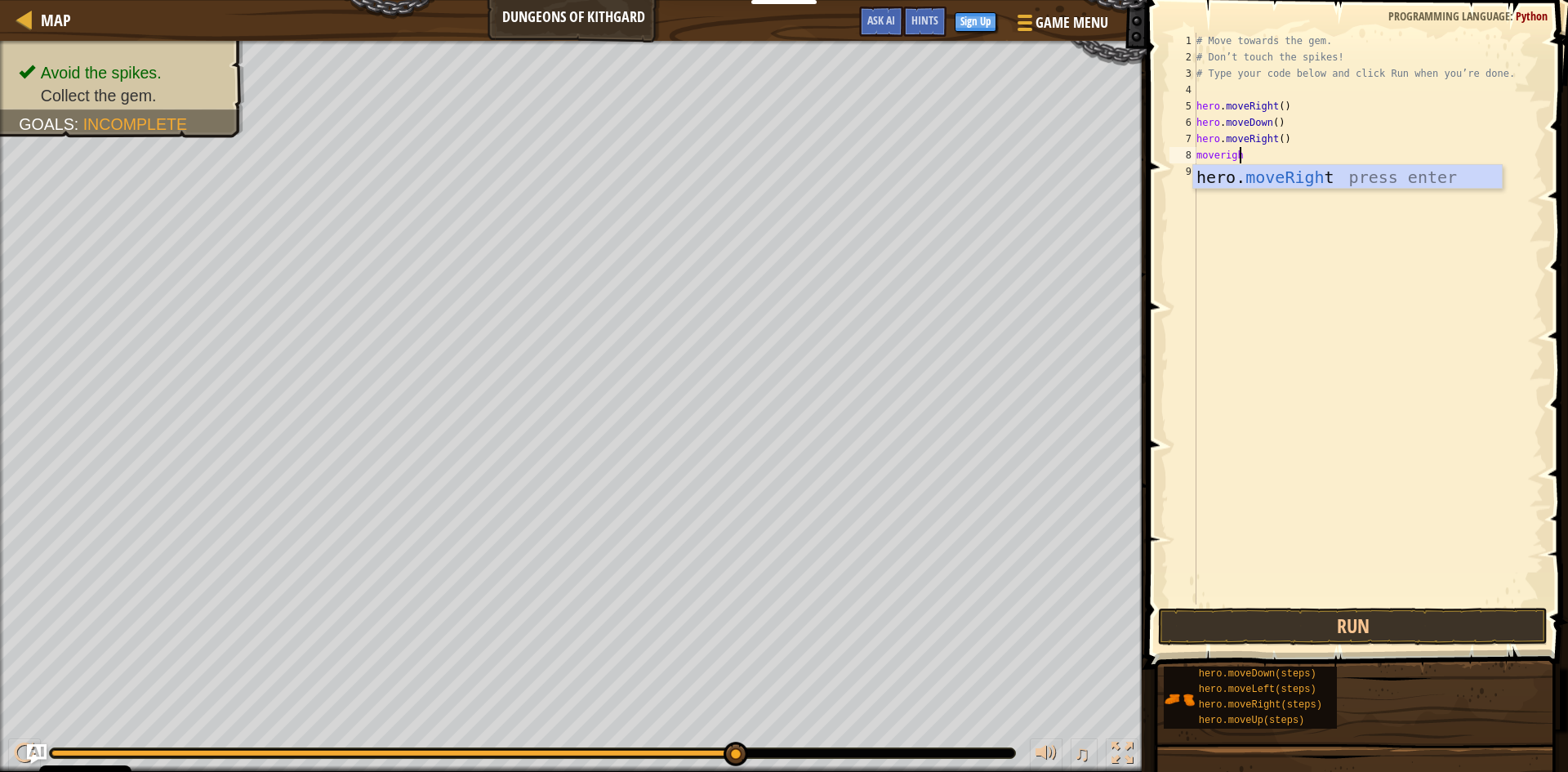
type textarea "moveright"
click at [1305, 171] on div "hero. moveRight press enter" at bounding box center [1347, 202] width 309 height 74
click at [1364, 630] on button "Run" at bounding box center [1353, 627] width 390 height 38
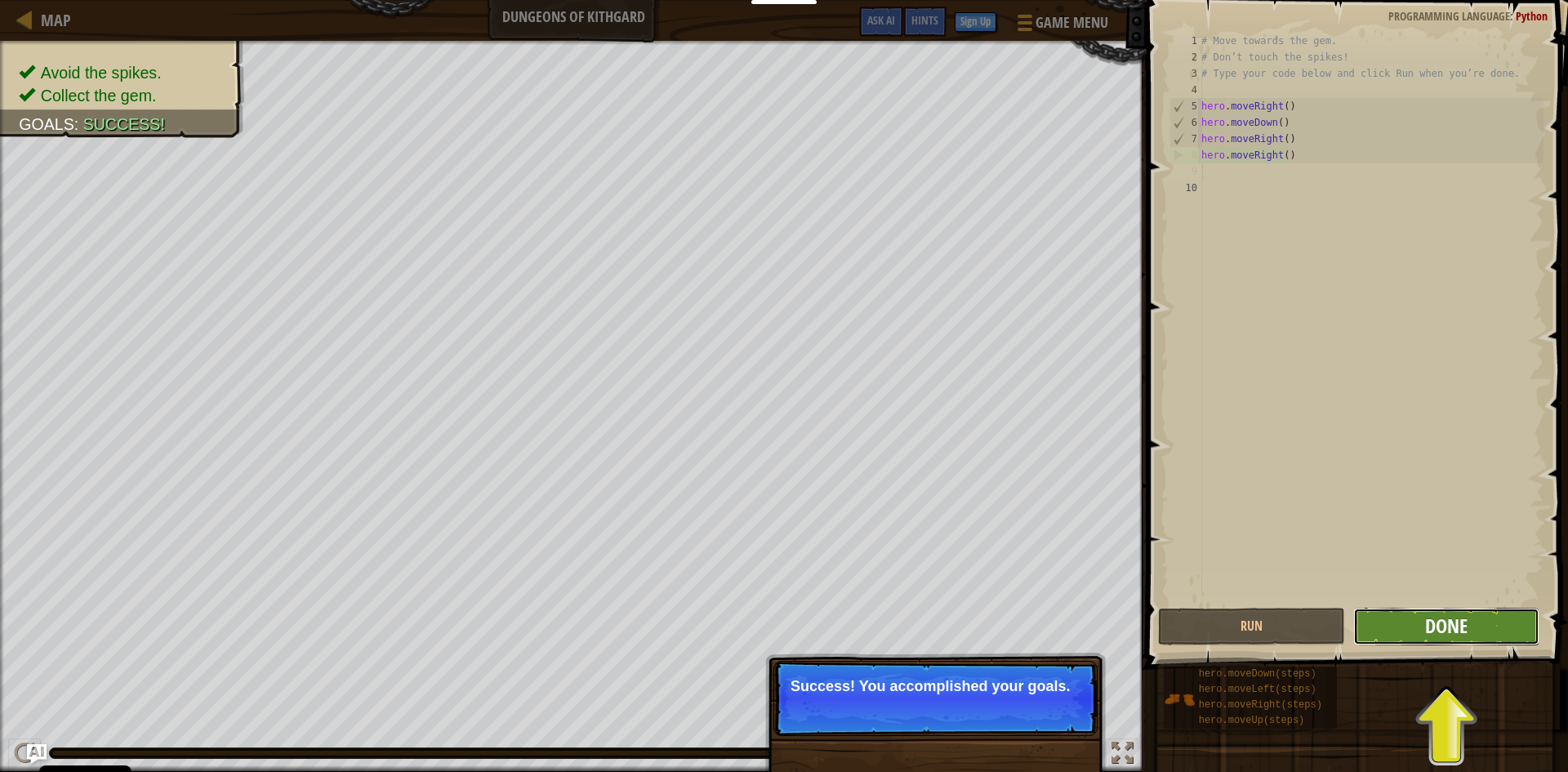
click at [1432, 631] on span "Done" at bounding box center [1446, 625] width 42 height 26
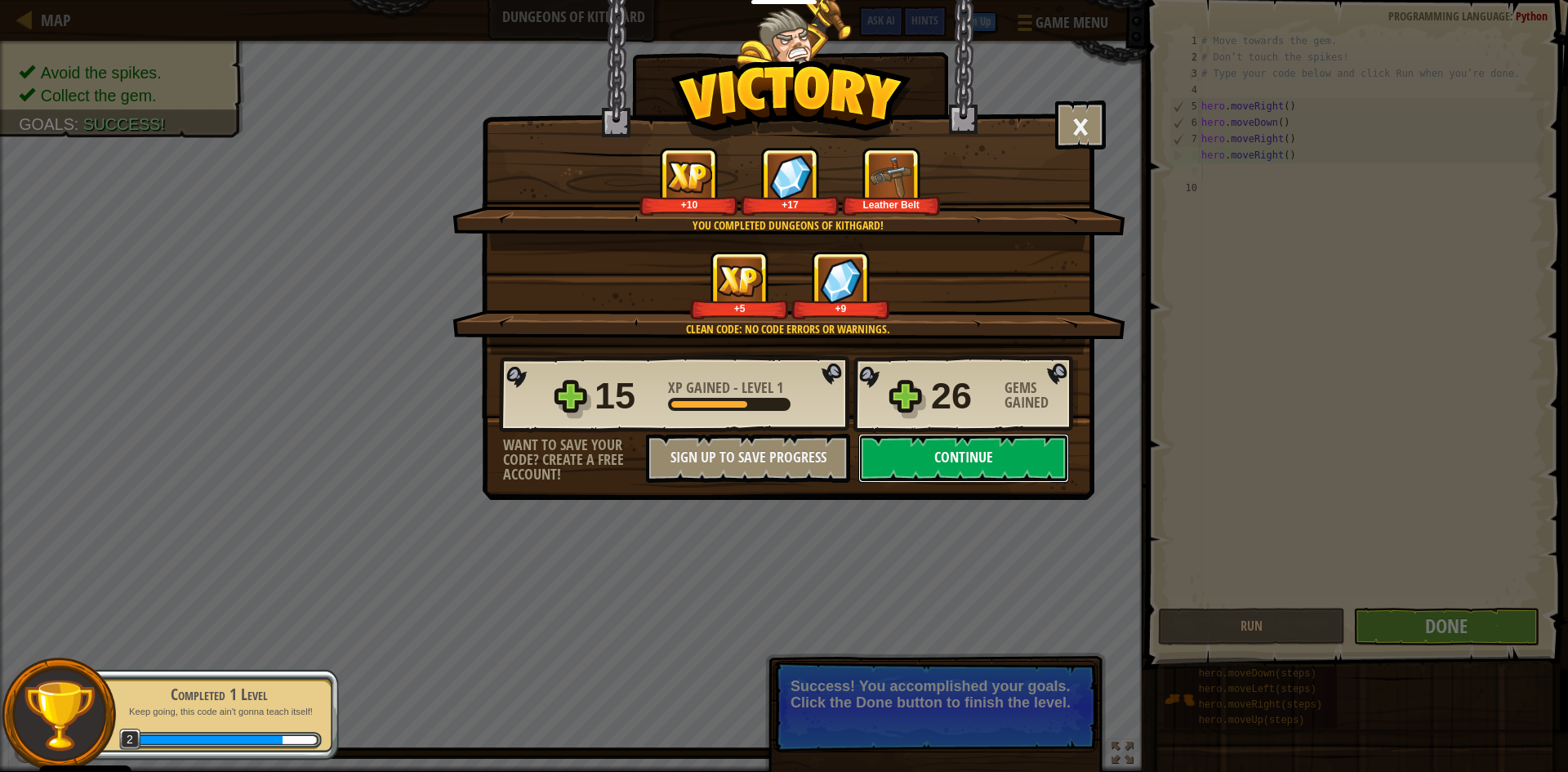
click at [1005, 459] on button "Continue" at bounding box center [963, 458] width 211 height 49
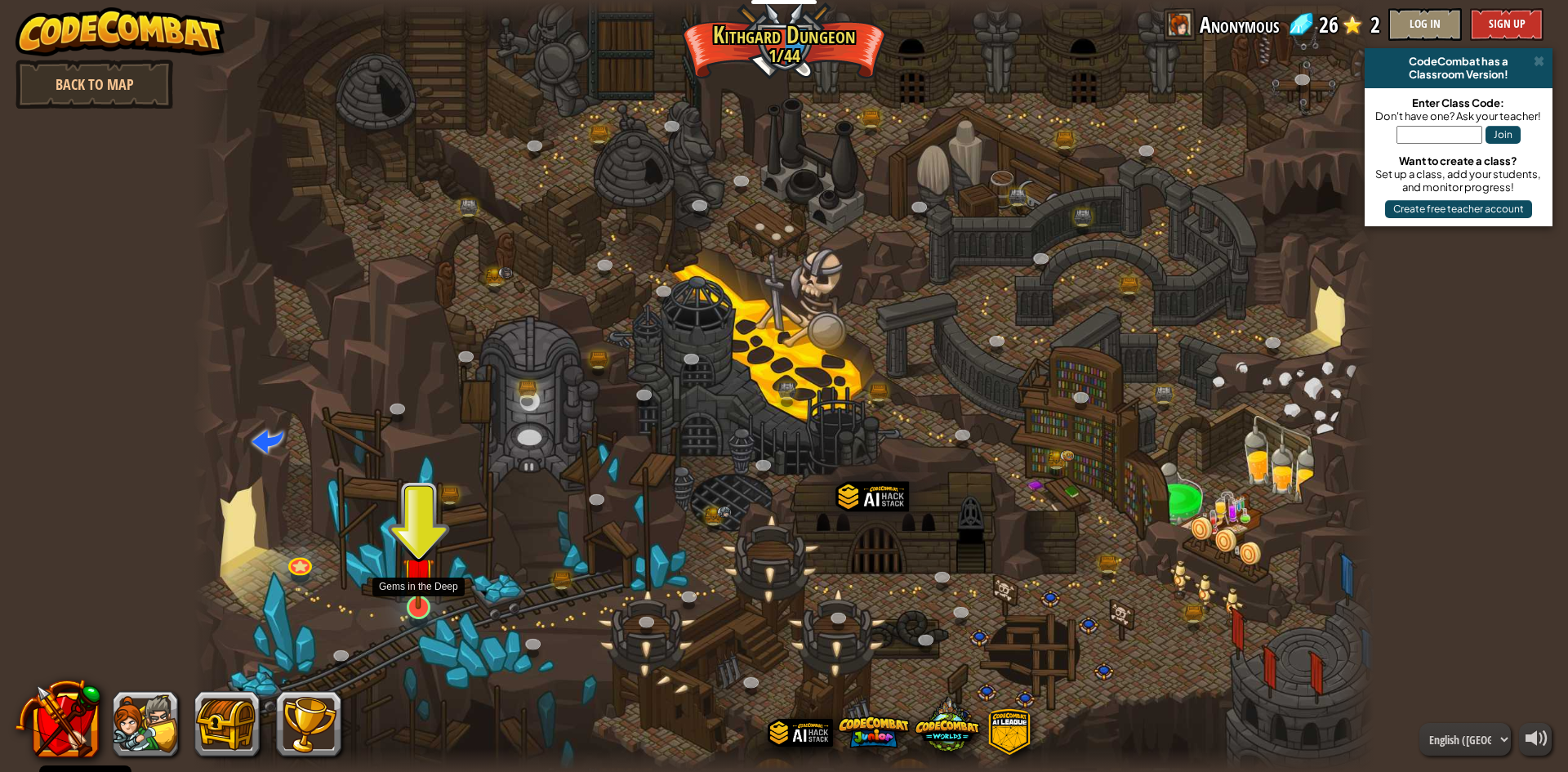
click at [417, 594] on img at bounding box center [418, 573] width 31 height 73
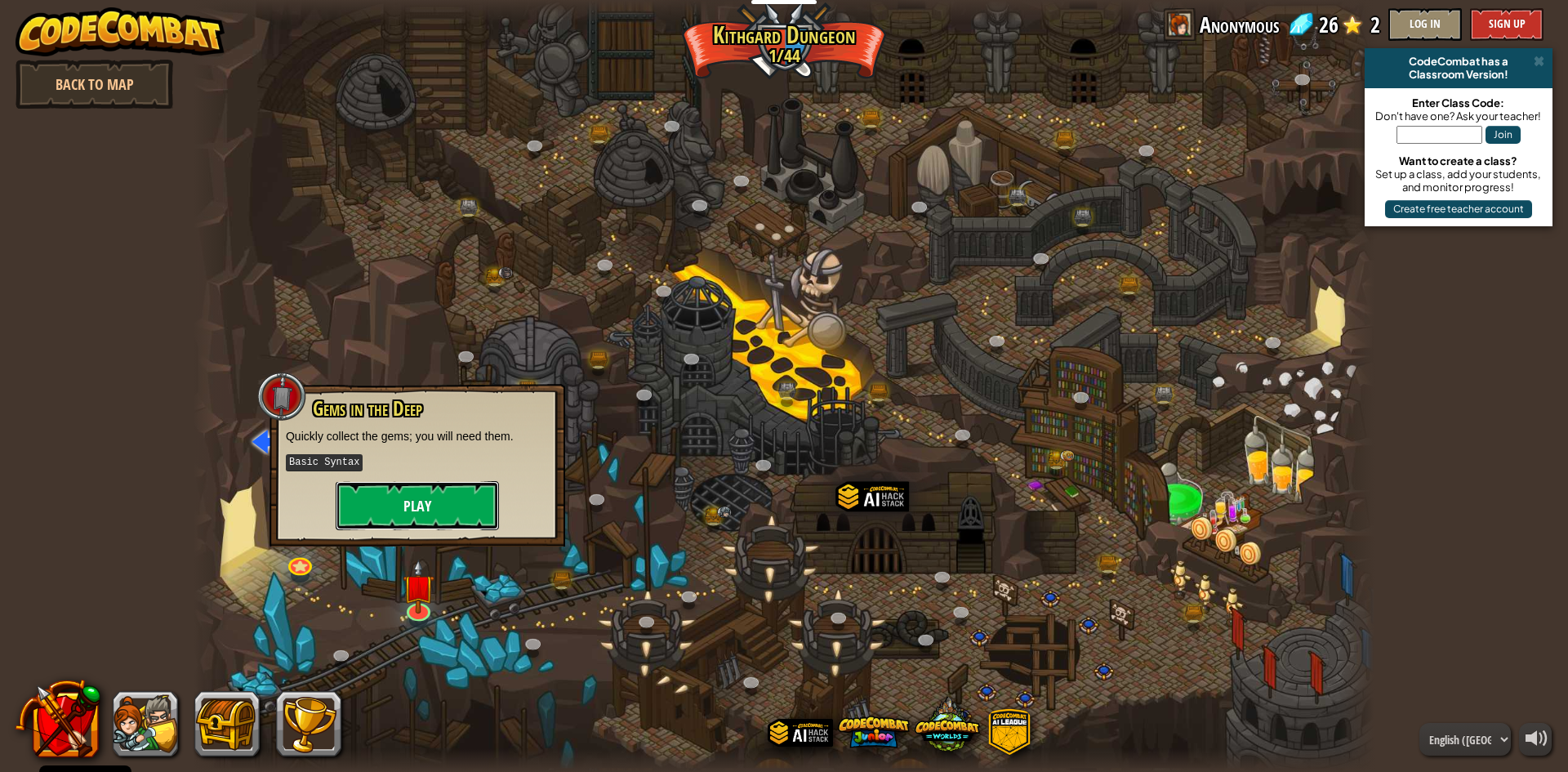
click at [477, 504] on button "Play" at bounding box center [417, 505] width 163 height 49
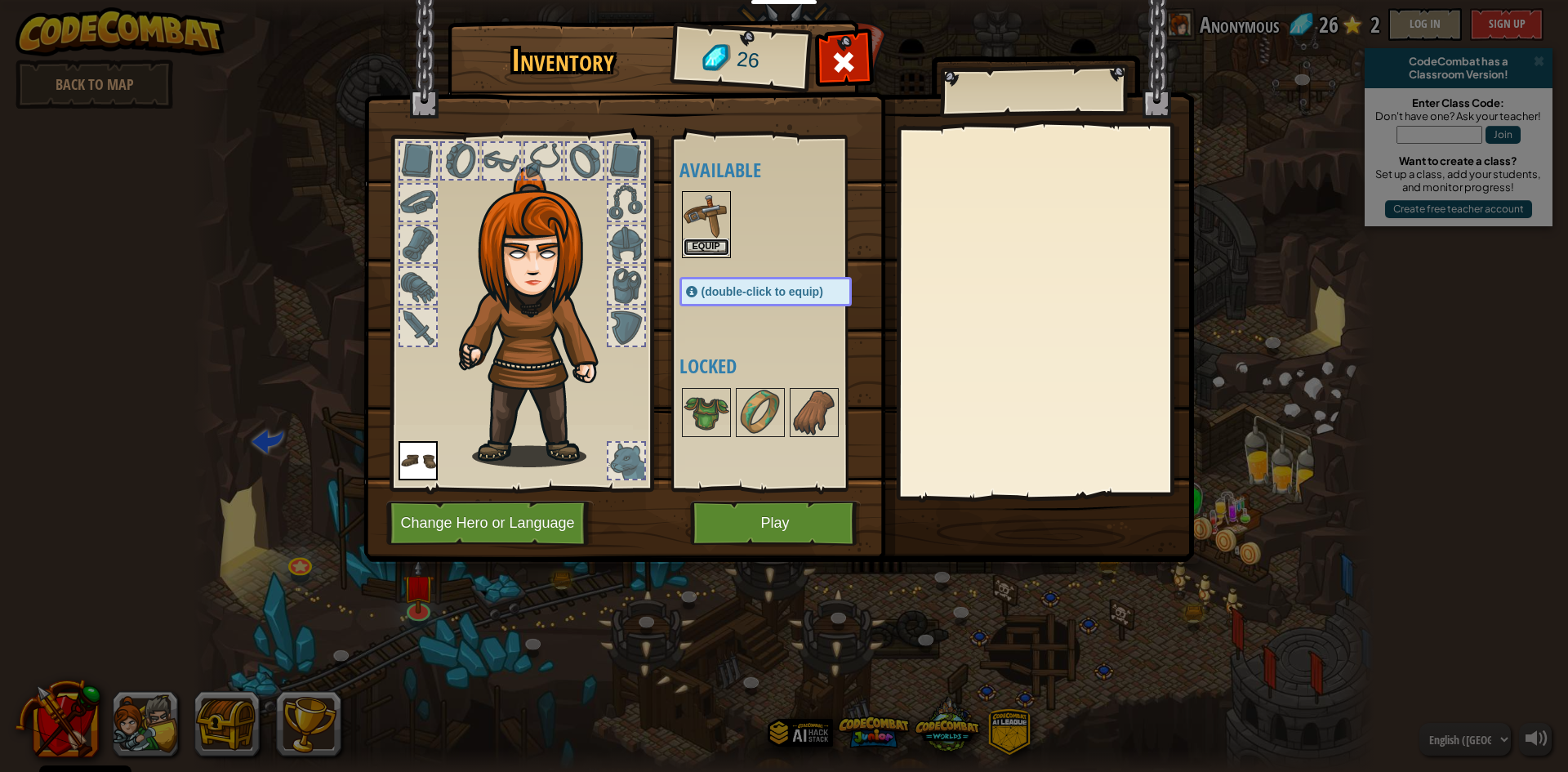
click at [708, 243] on button "Equip" at bounding box center [705, 247] width 46 height 17
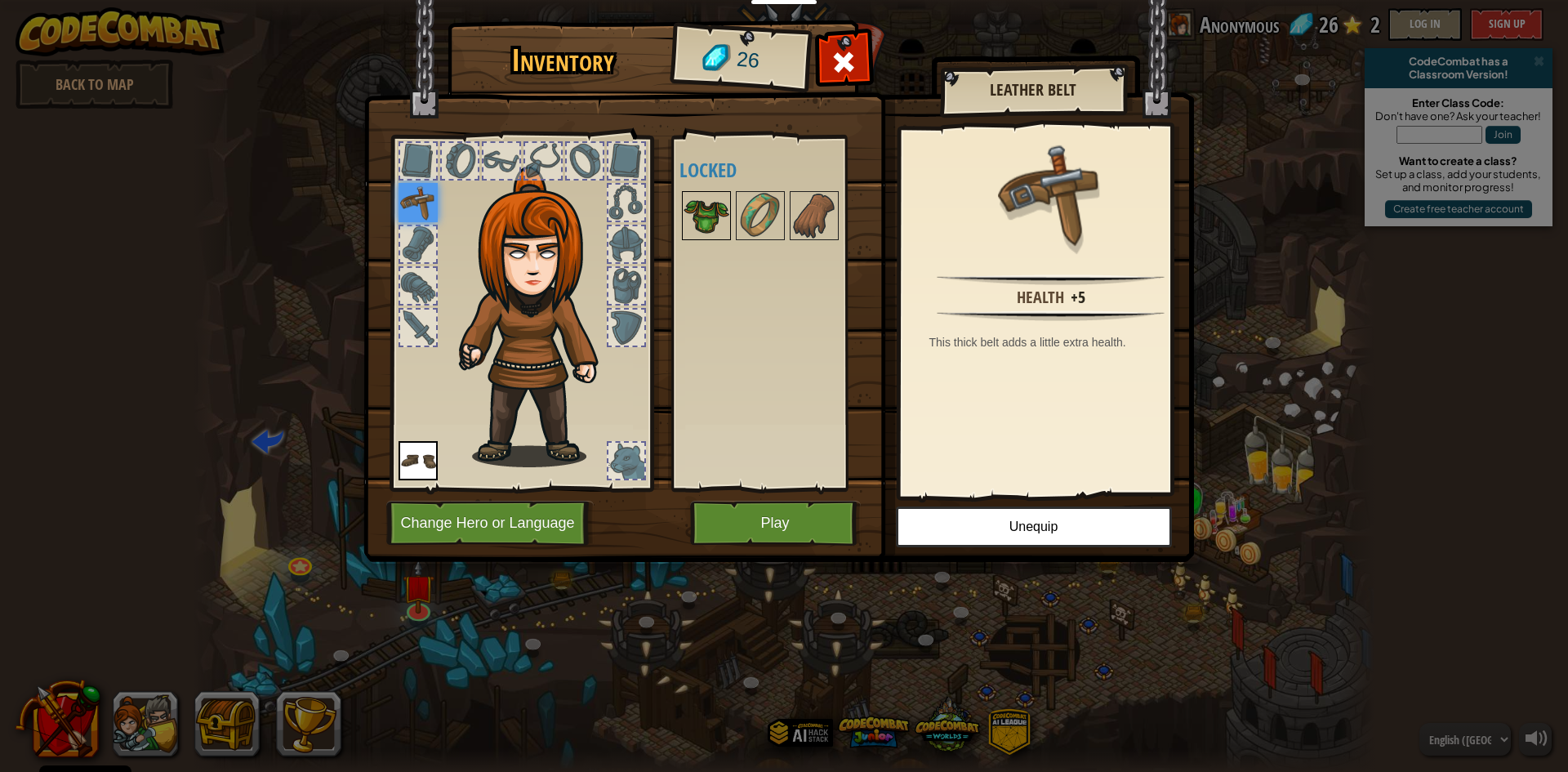
click at [712, 236] on img at bounding box center [705, 215] width 46 height 46
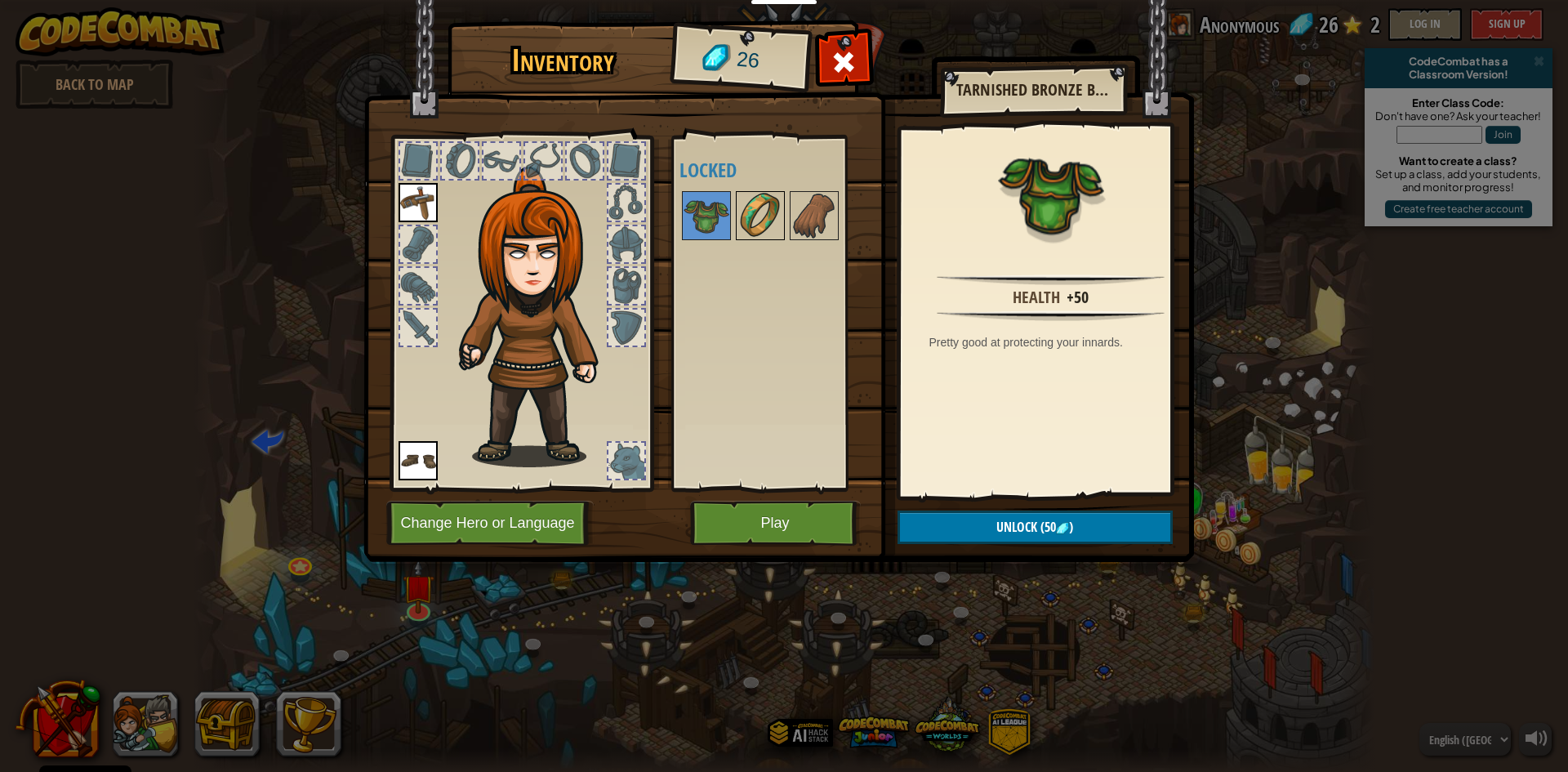
click at [756, 211] on img at bounding box center [760, 215] width 46 height 46
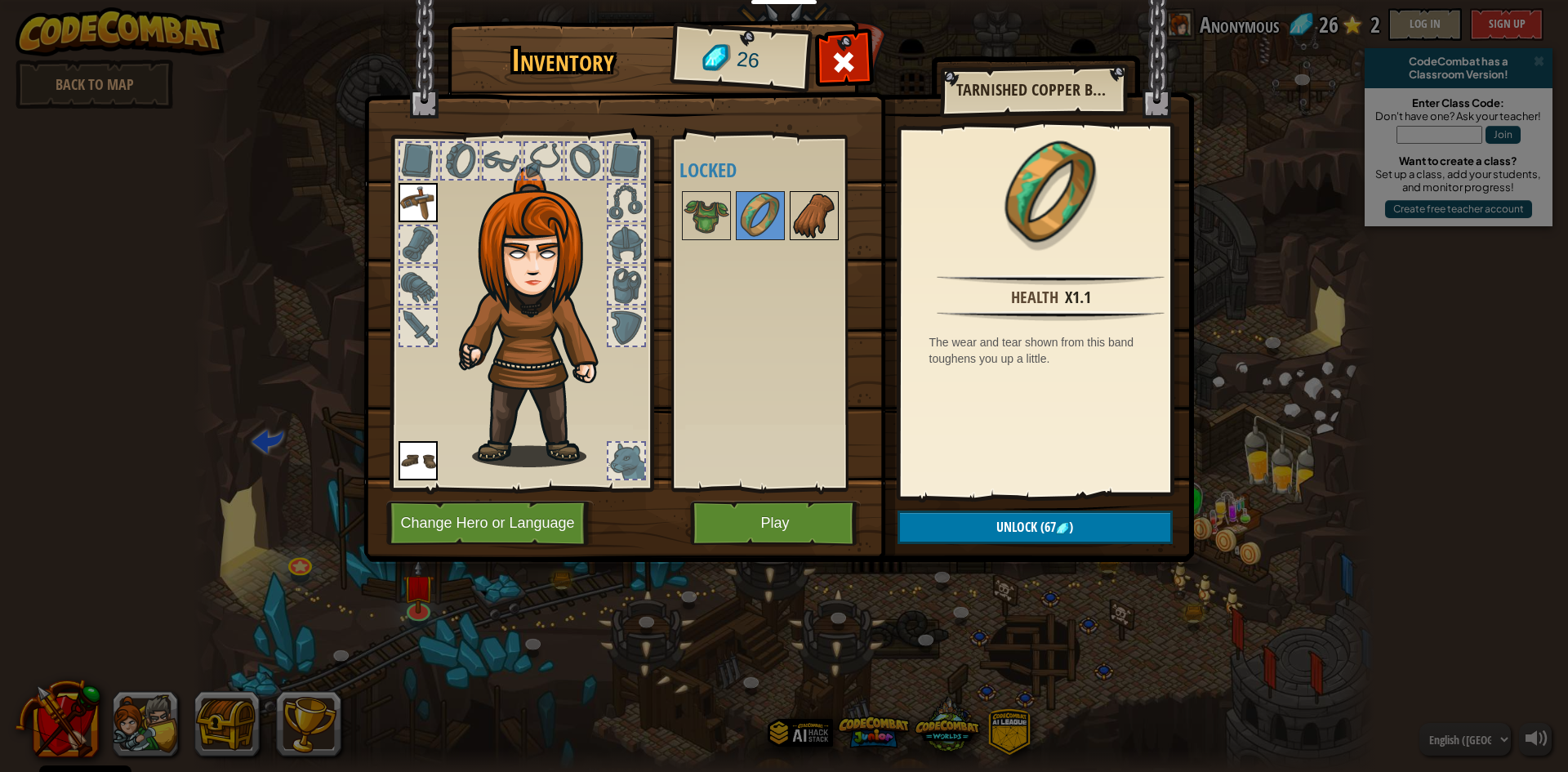
click at [805, 212] on img at bounding box center [814, 215] width 46 height 46
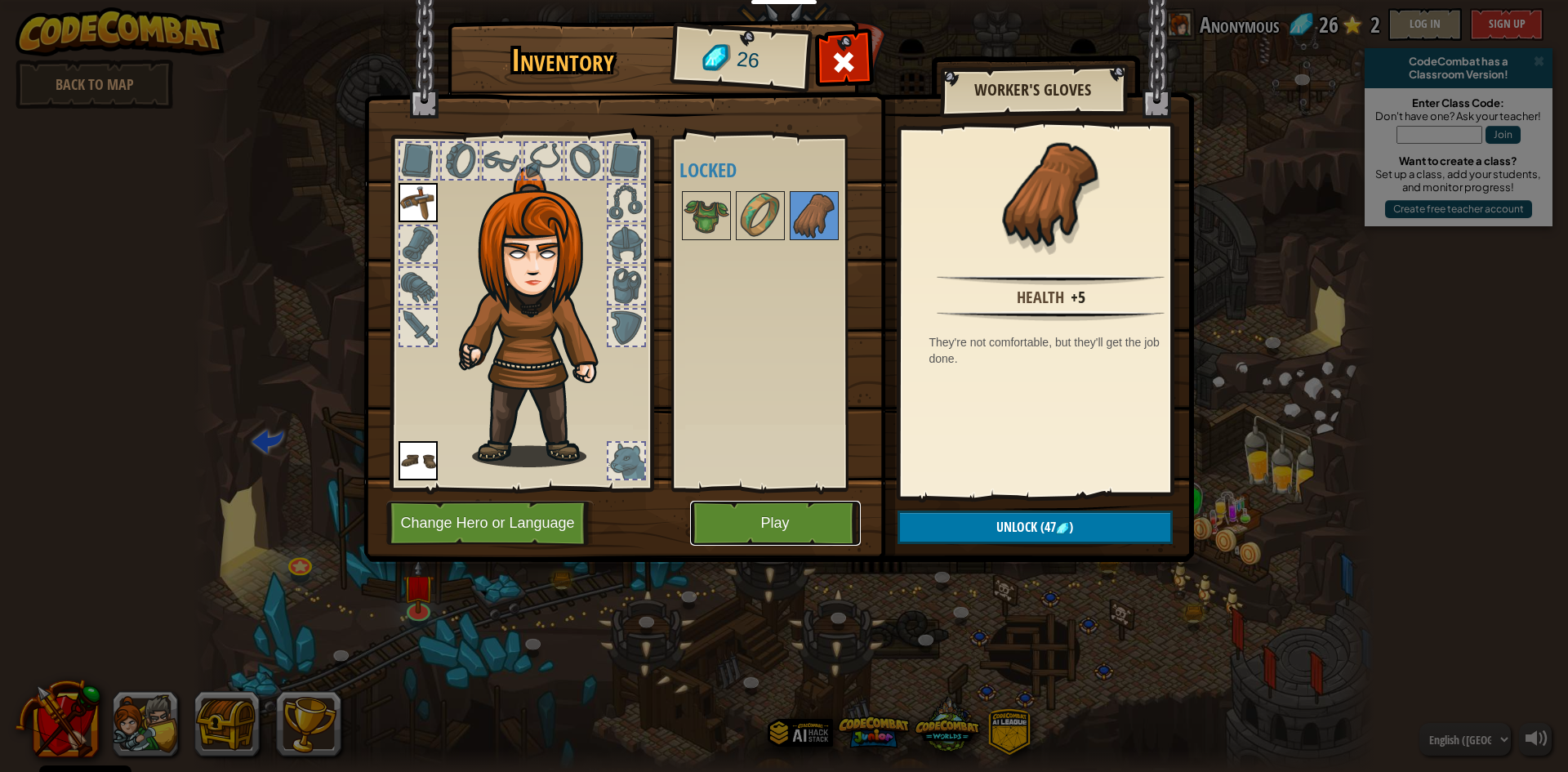
click at [768, 518] on button "Play" at bounding box center [775, 523] width 171 height 45
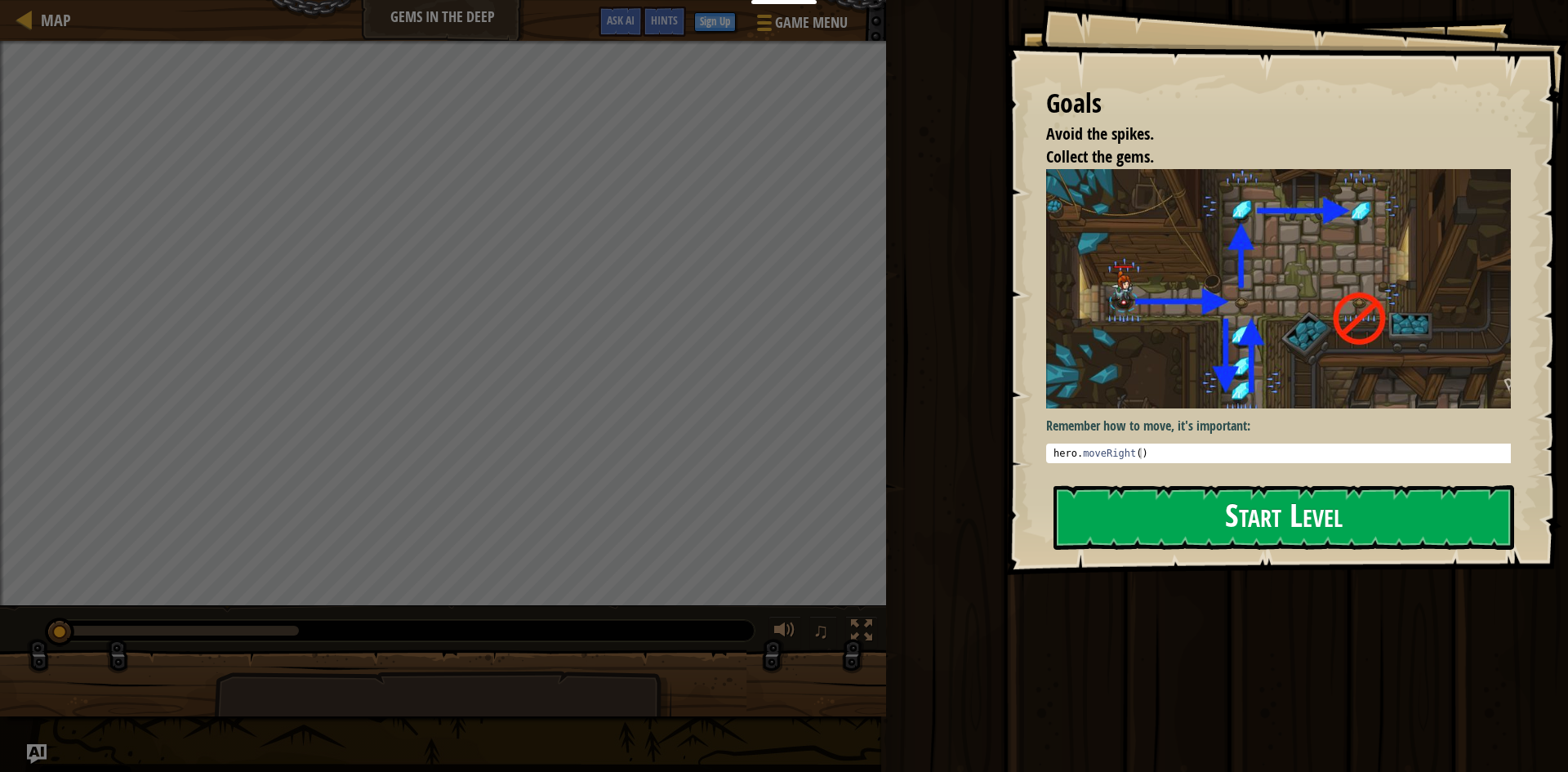
click at [1131, 515] on button "Start Level" at bounding box center [1283, 517] width 460 height 65
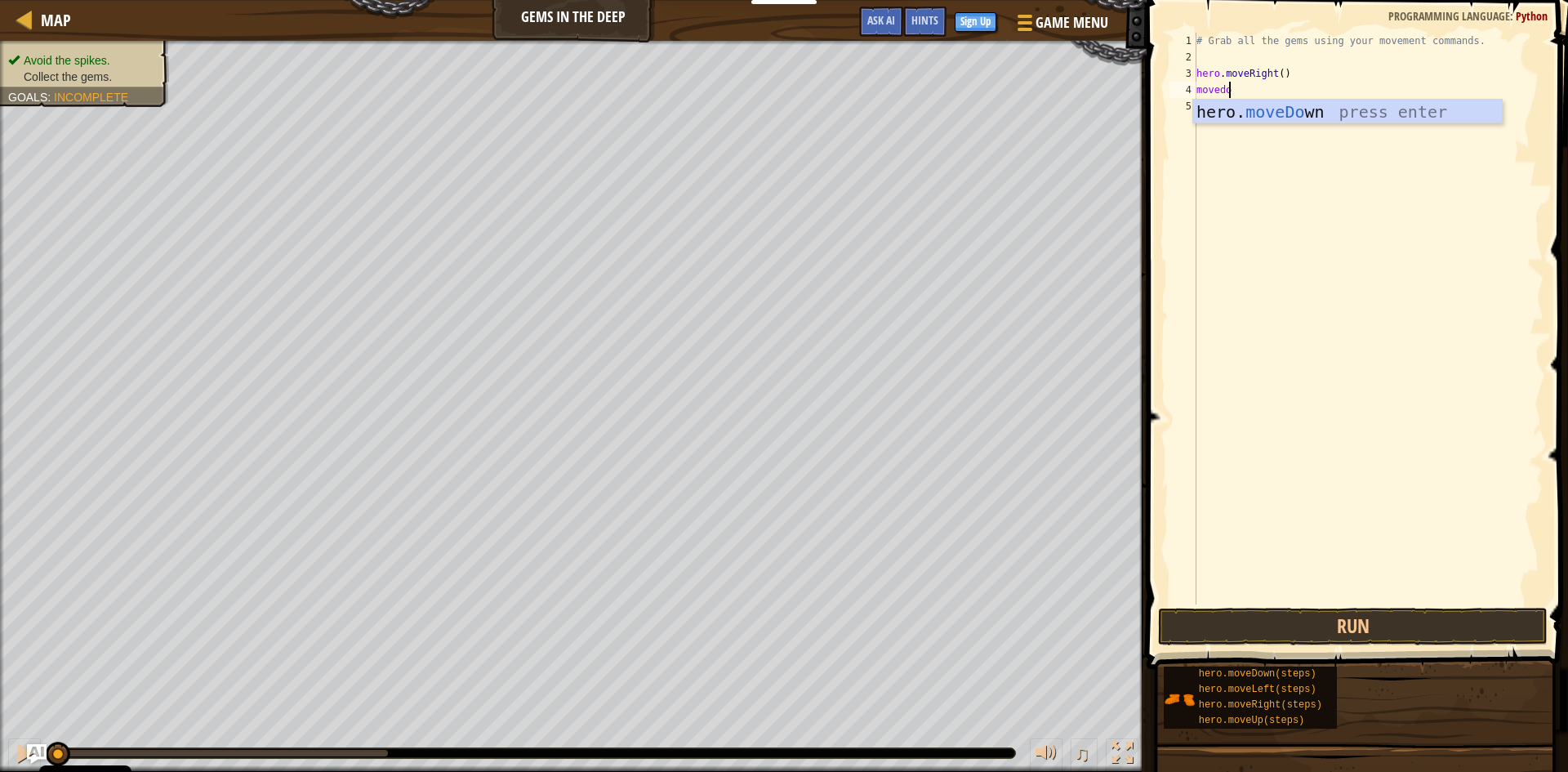
scroll to position [7, 3]
click at [1182, 624] on button "Run" at bounding box center [1353, 627] width 390 height 38
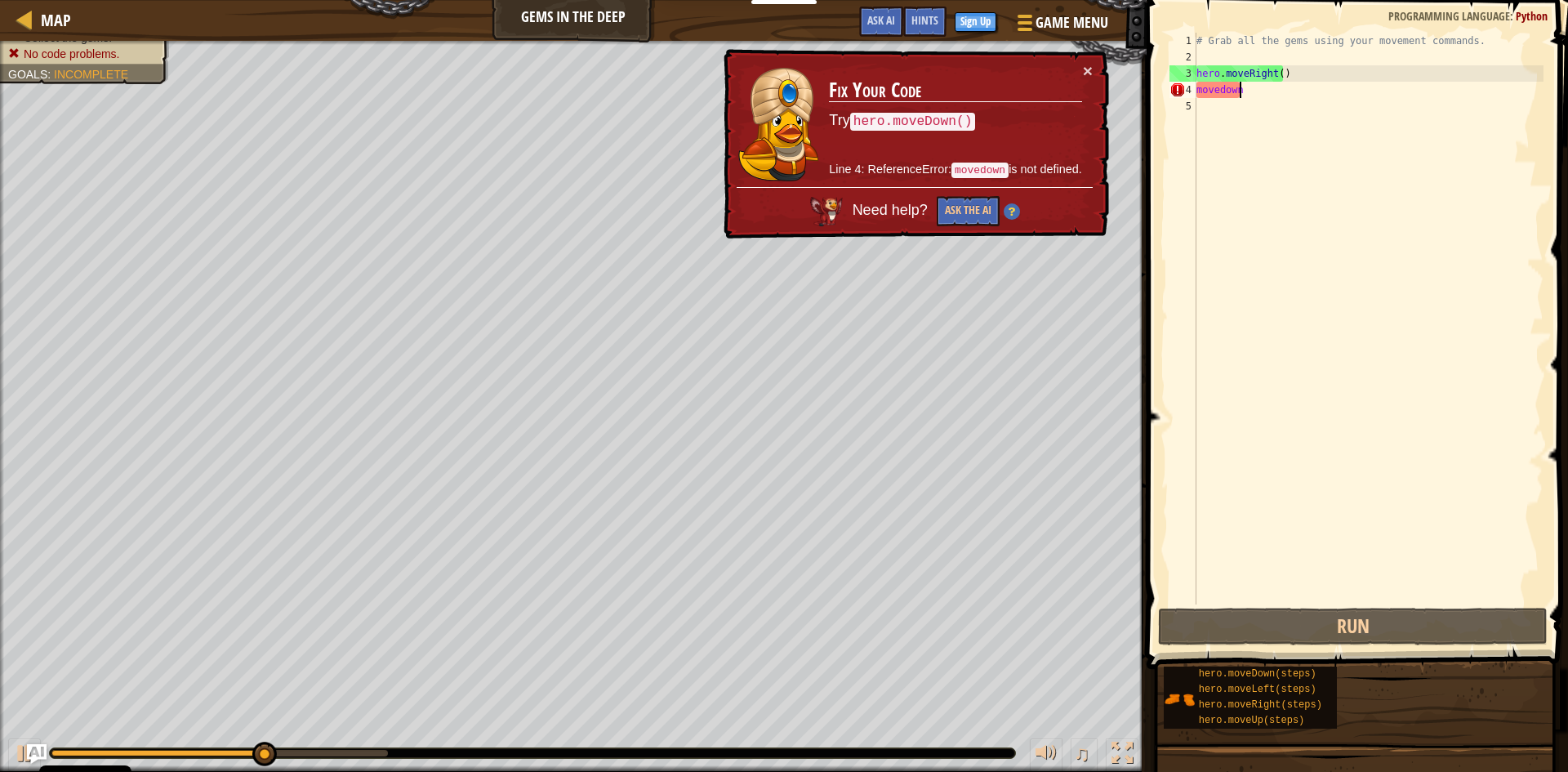
click at [1264, 95] on div "# Grab all the gems using your movement commands. hero . moveRight ( ) movedown" at bounding box center [1368, 334] width 350 height 604
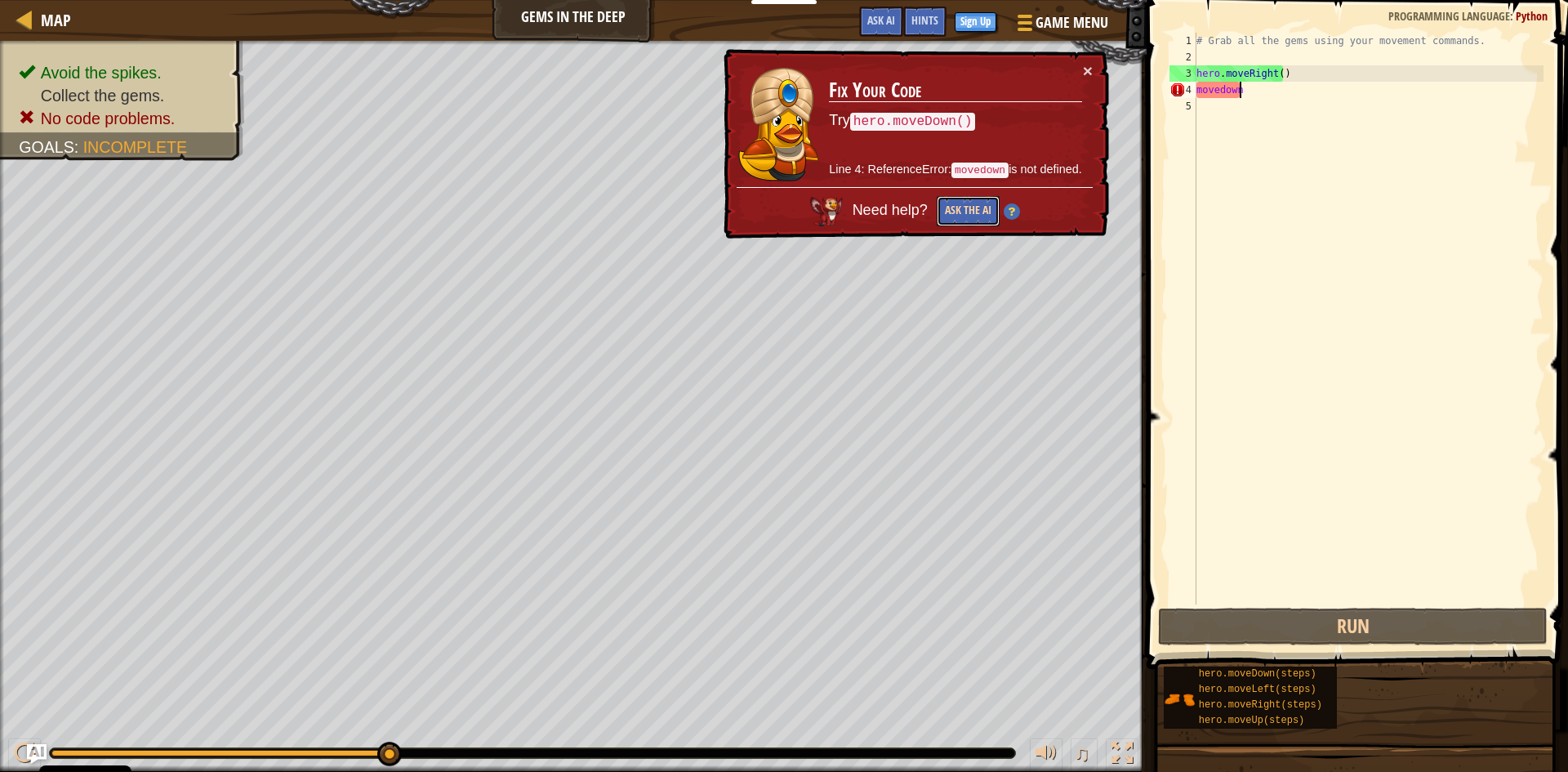
click at [962, 213] on button "Ask the AI" at bounding box center [968, 211] width 63 height 31
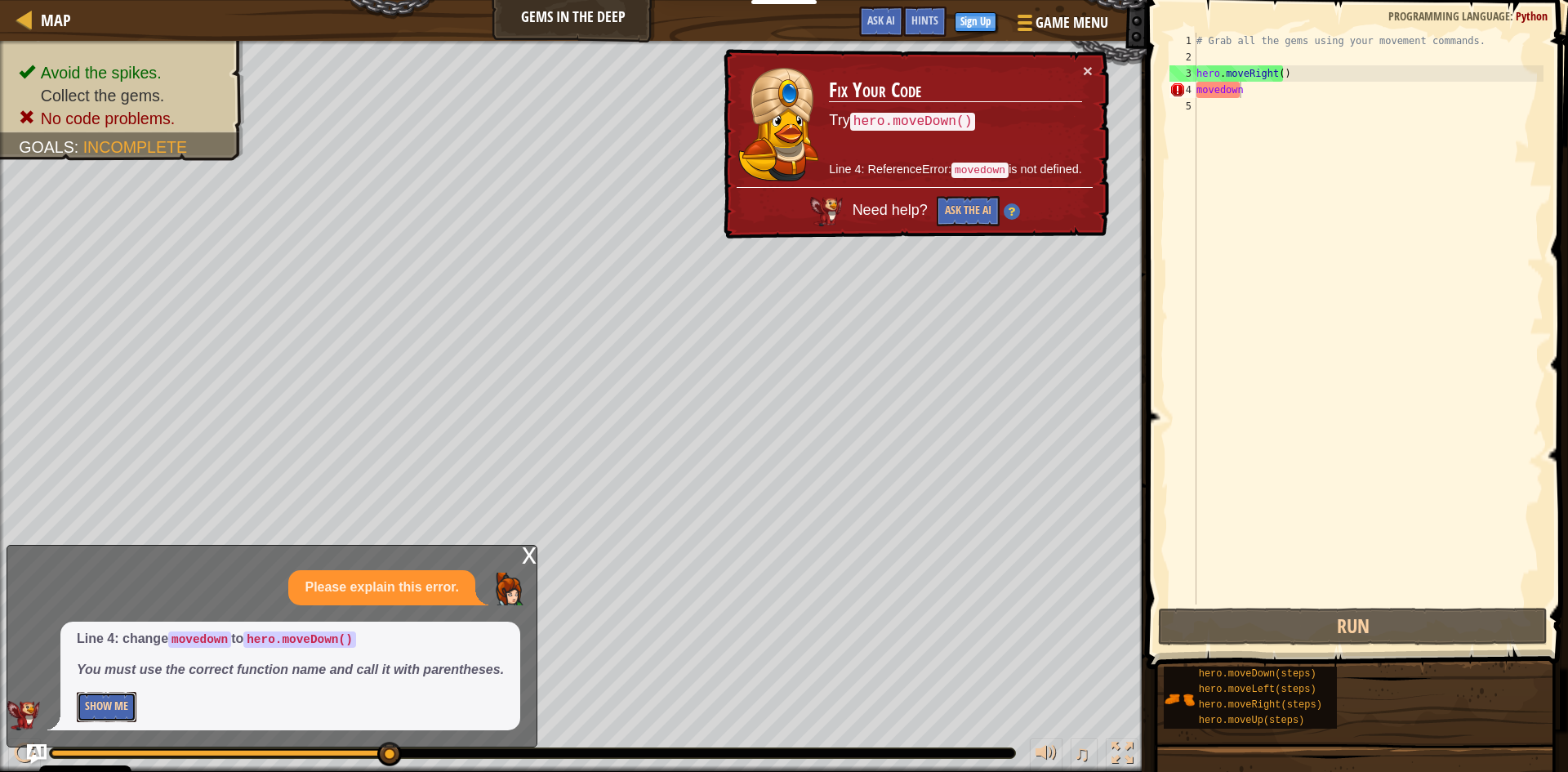
click at [103, 705] on button "Show Me" at bounding box center [107, 707] width 59 height 31
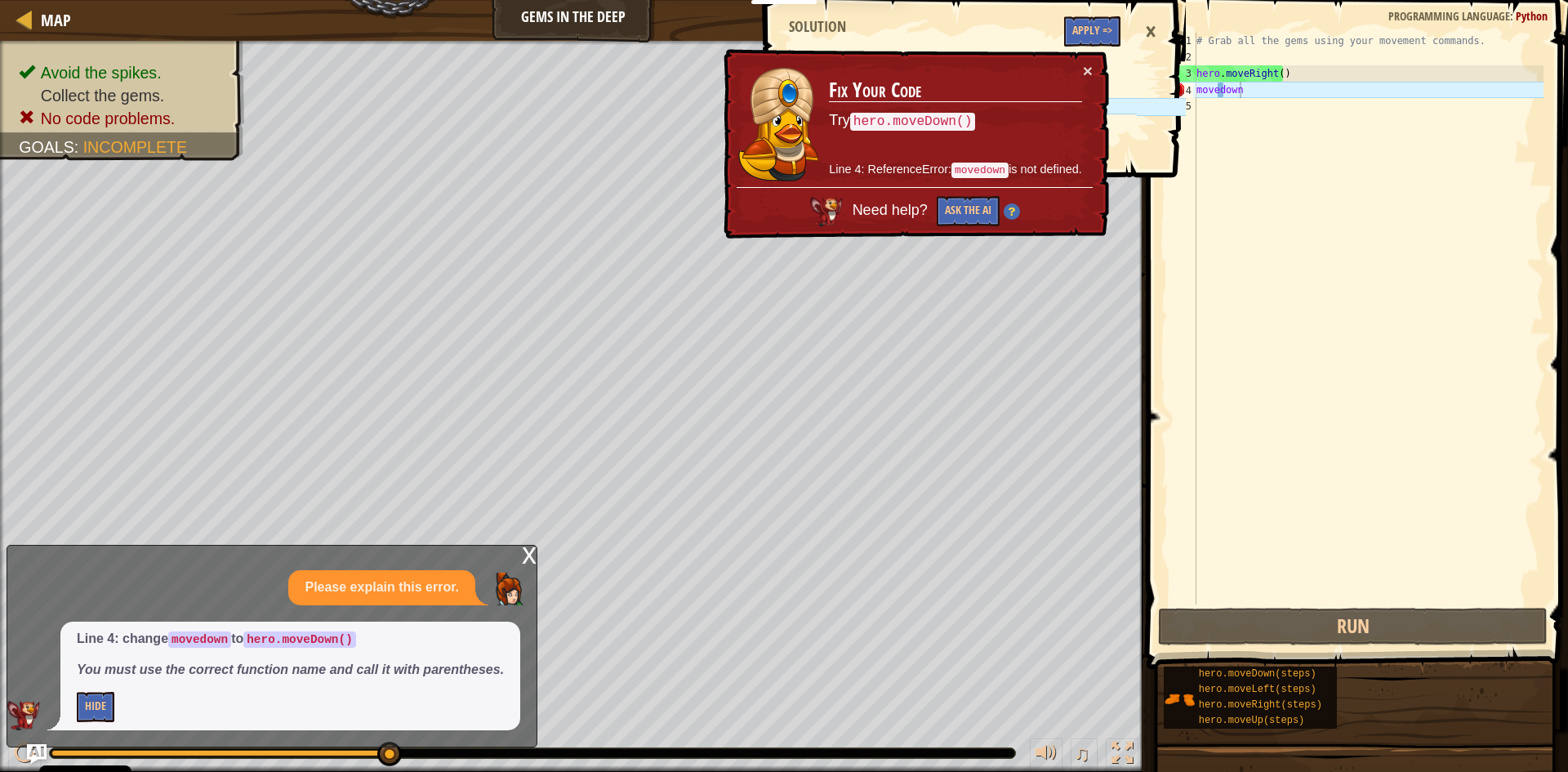
click at [1150, 25] on div "×" at bounding box center [1150, 32] width 28 height 38
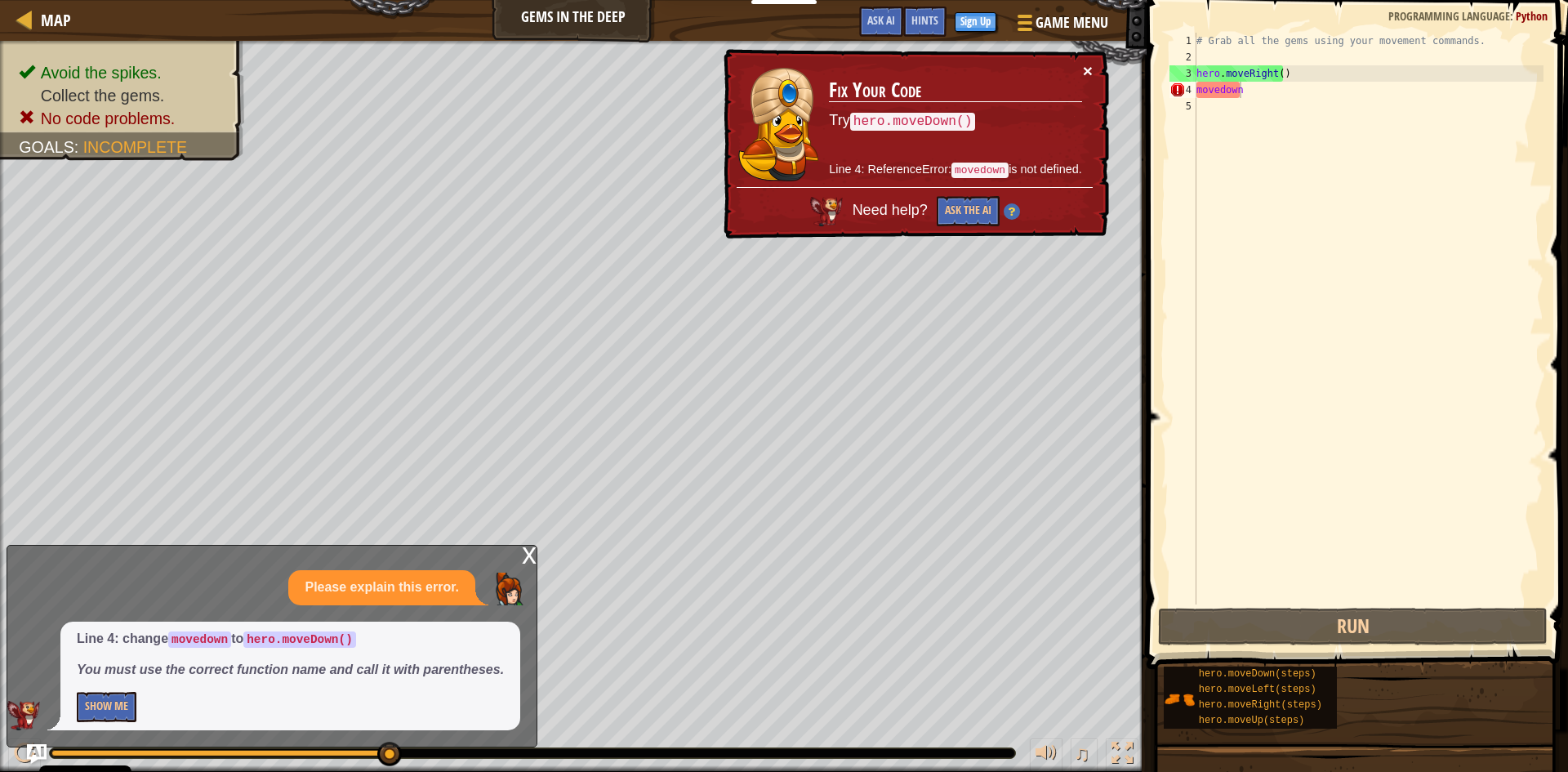
click at [1082, 73] on button "×" at bounding box center [1087, 70] width 10 height 17
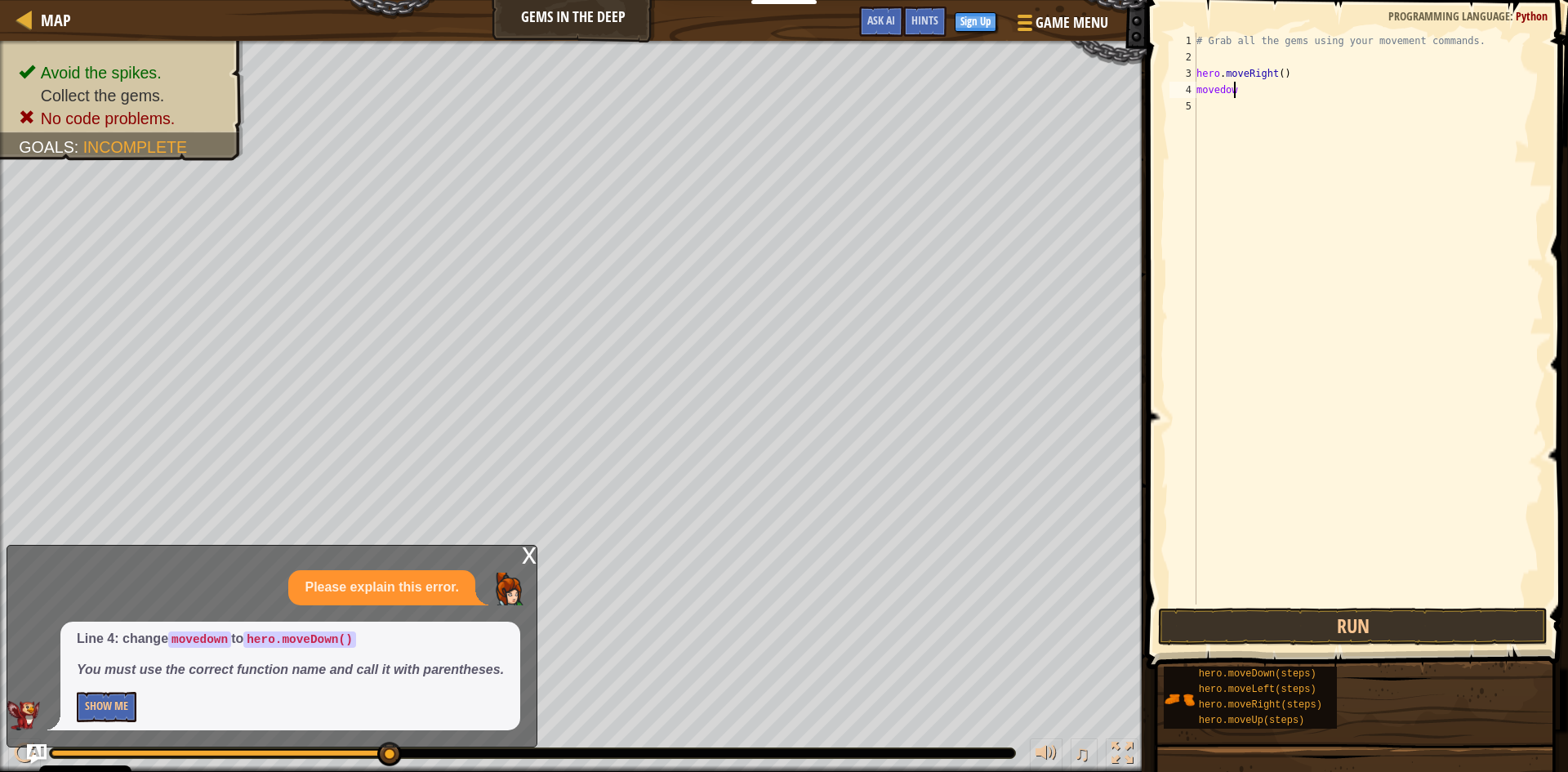
type textarea "movedown"
drag, startPoint x: 1275, startPoint y: 80, endPoint x: 1208, endPoint y: 452, distance: 378.0
click at [1208, 452] on div "# Grab all the gems using your movement commands. hero . moveRight ( ) hero . m…" at bounding box center [1368, 334] width 350 height 604
click at [1378, 624] on button "Run" at bounding box center [1353, 627] width 390 height 38
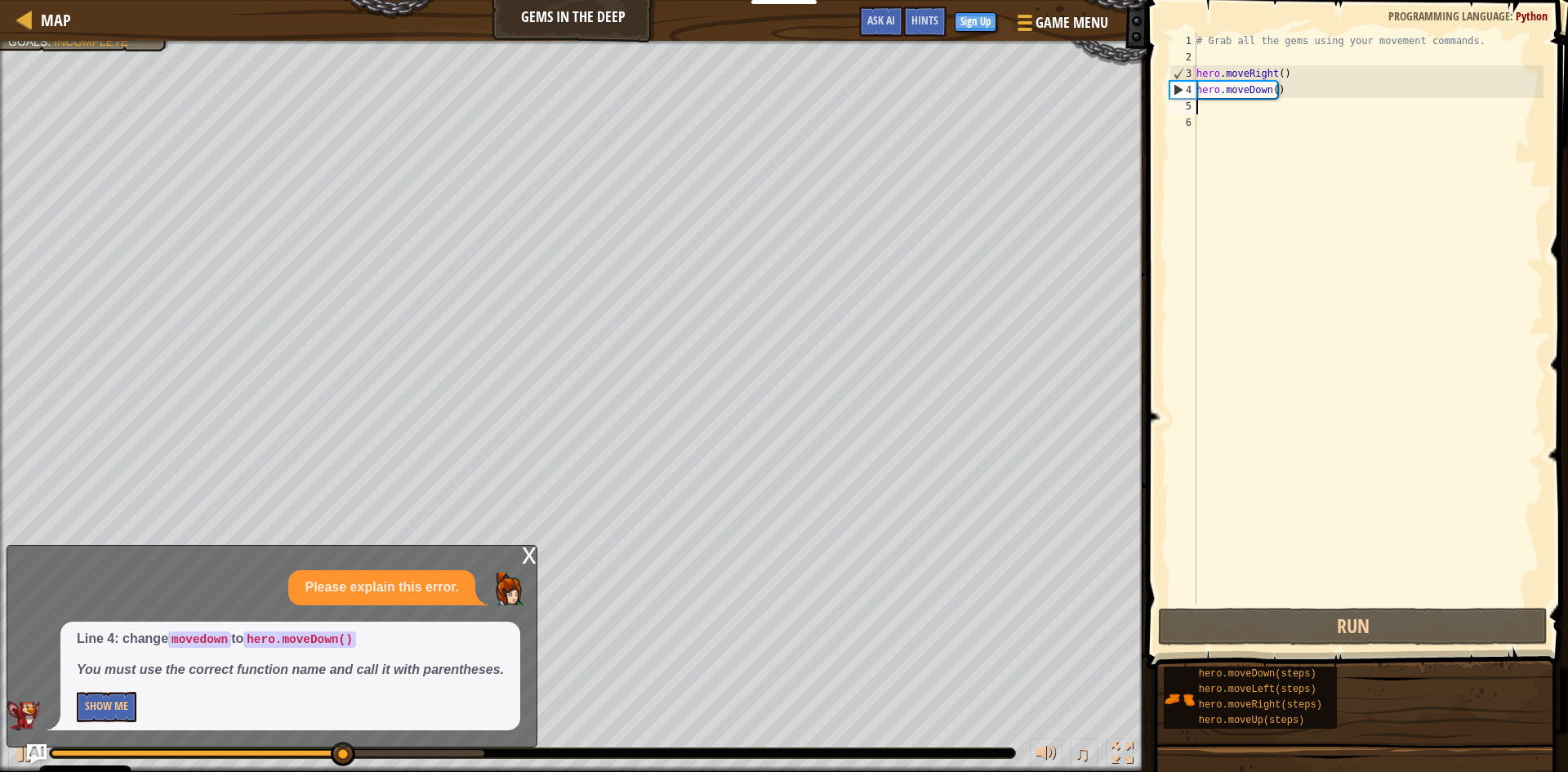
click at [1197, 107] on div "# Grab all the gems using your movement commands. hero . moveRight ( ) hero . m…" at bounding box center [1368, 334] width 350 height 604
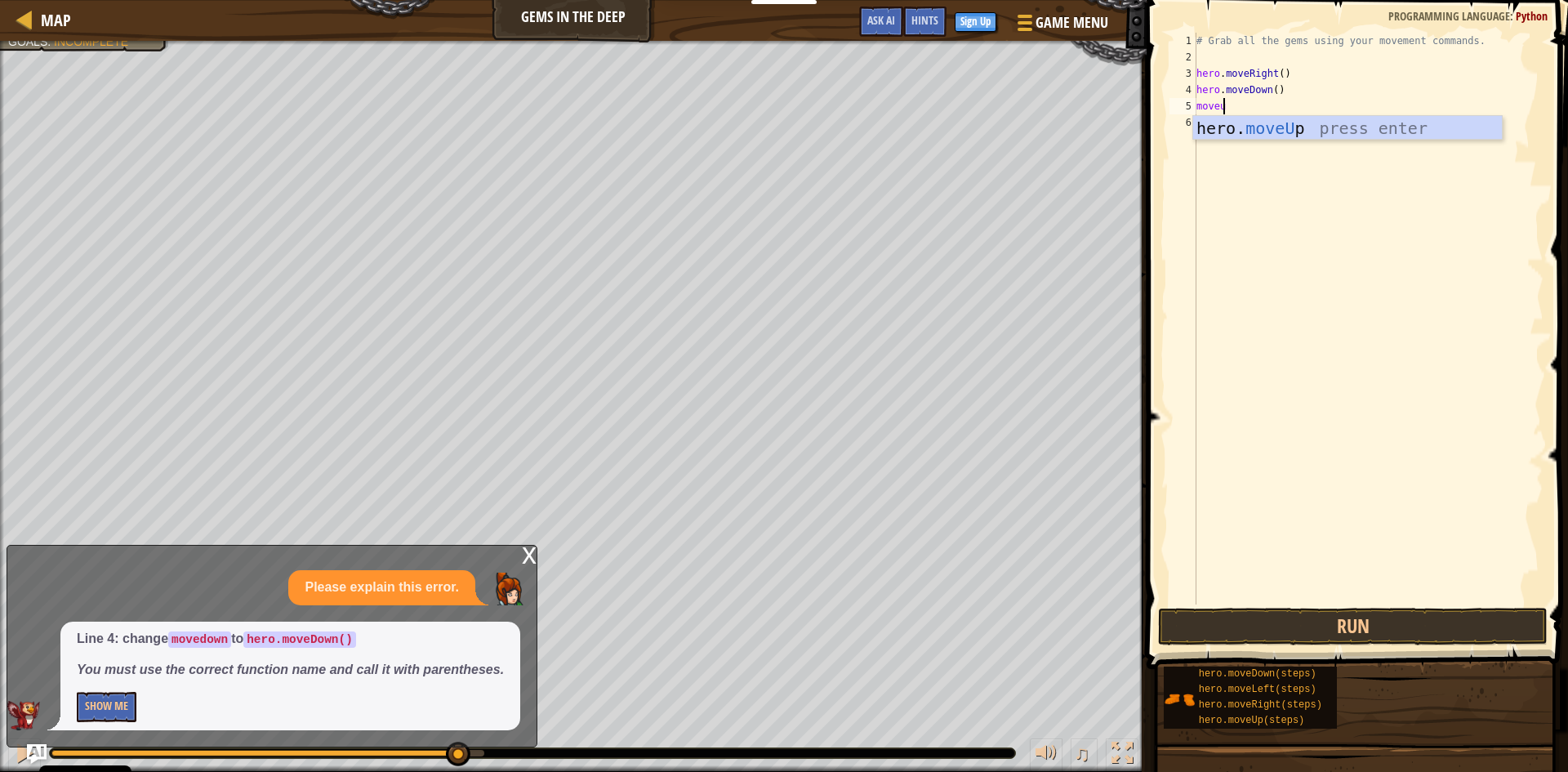
scroll to position [7, 2]
type textarea "moveup"
click at [1275, 129] on div "hero. moveUp press enter" at bounding box center [1347, 153] width 309 height 74
type textarea "moveup"
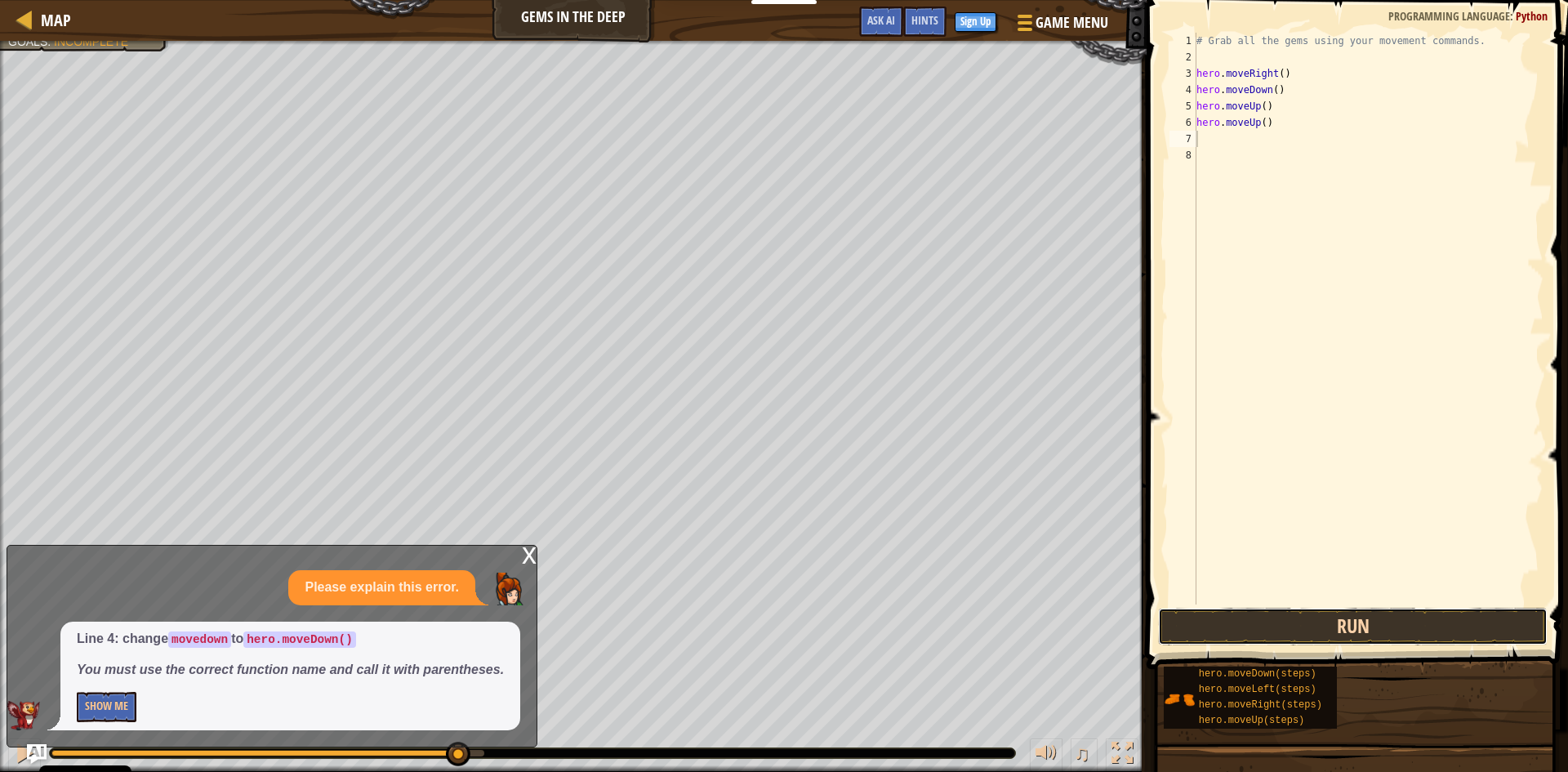
click at [1358, 627] on button "Run" at bounding box center [1353, 627] width 390 height 38
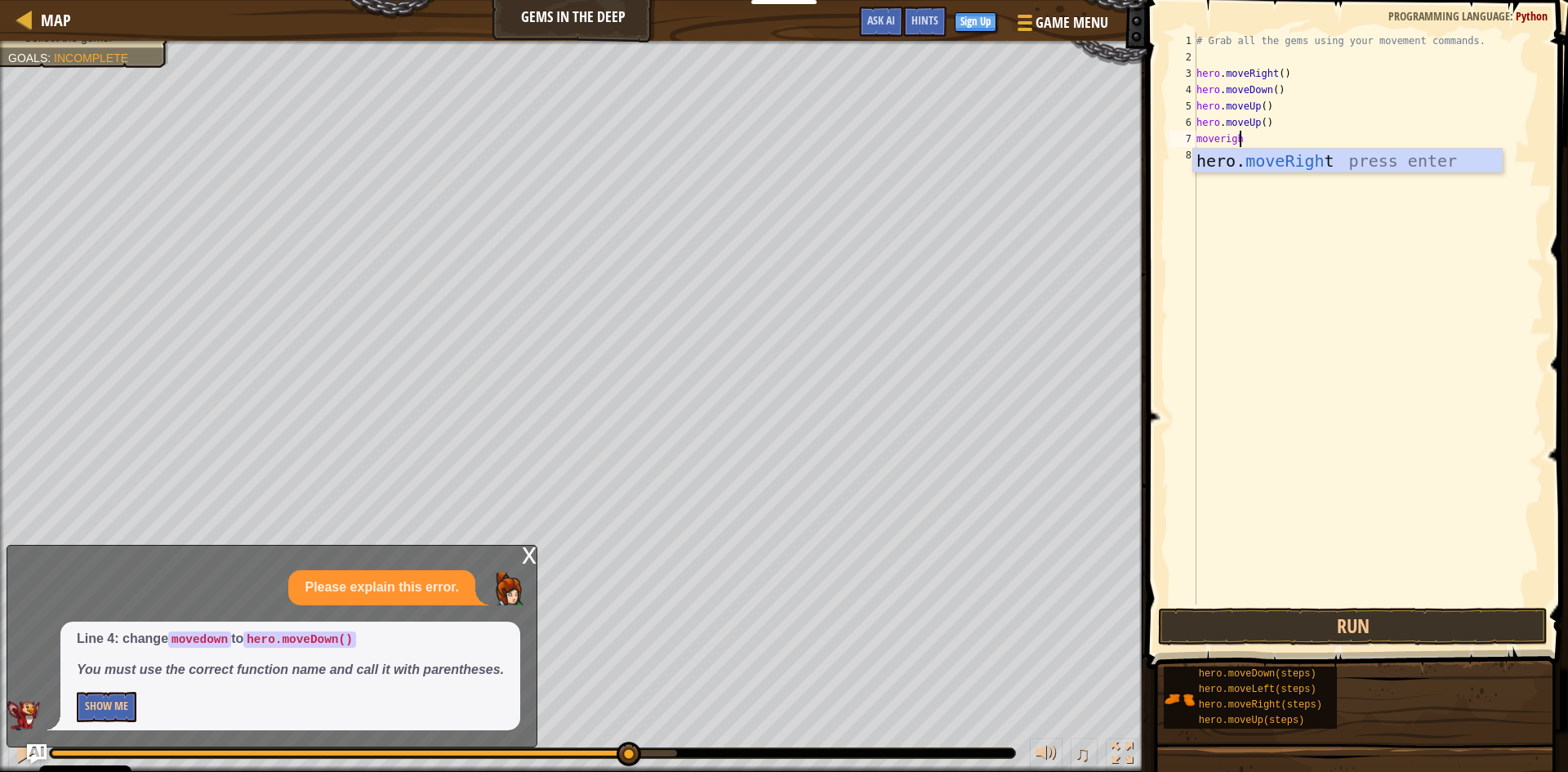
type textarea "moveright"
click at [1408, 627] on button "Run" at bounding box center [1353, 627] width 390 height 38
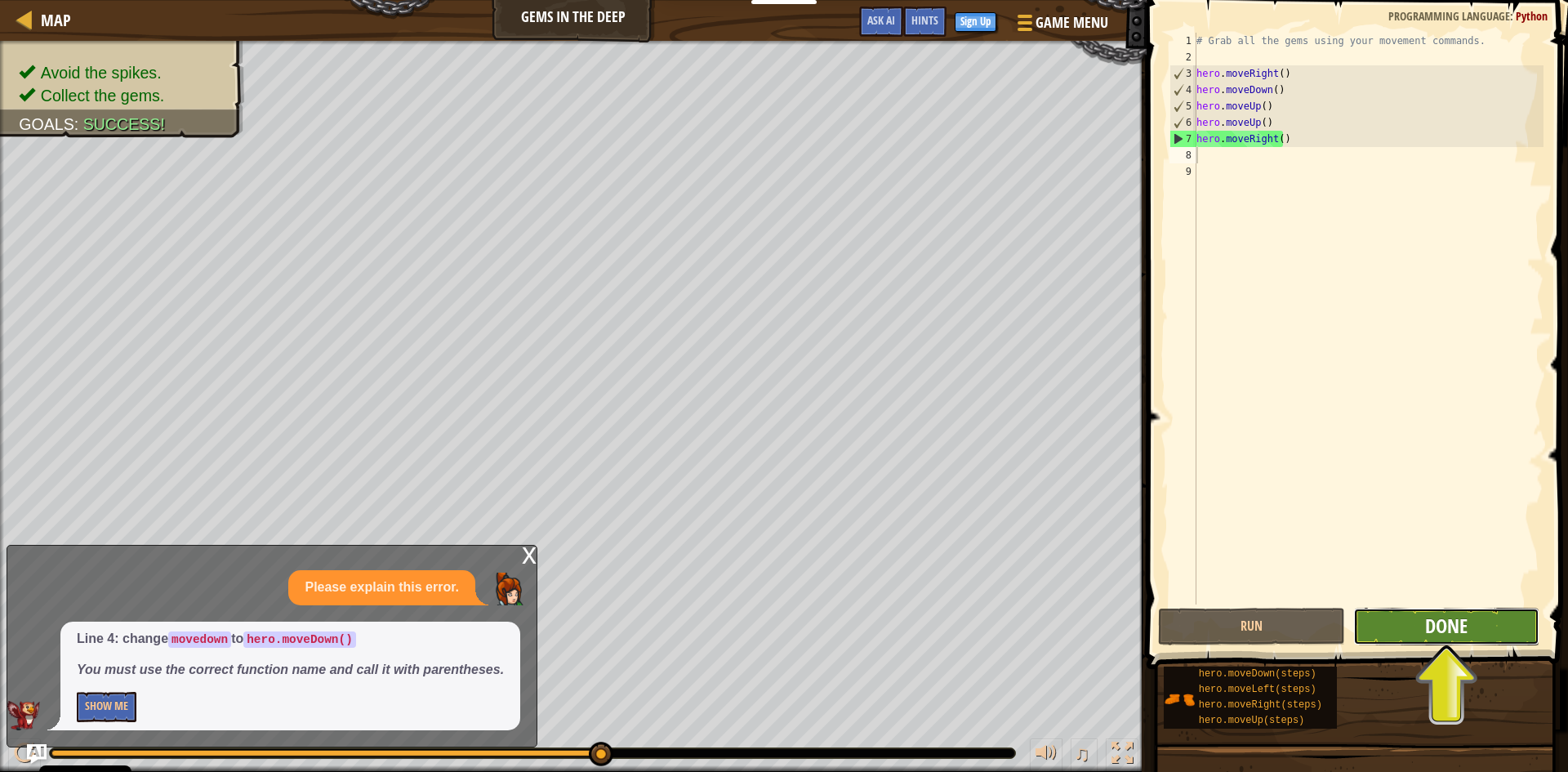
click at [1437, 618] on span "Done" at bounding box center [1446, 625] width 42 height 26
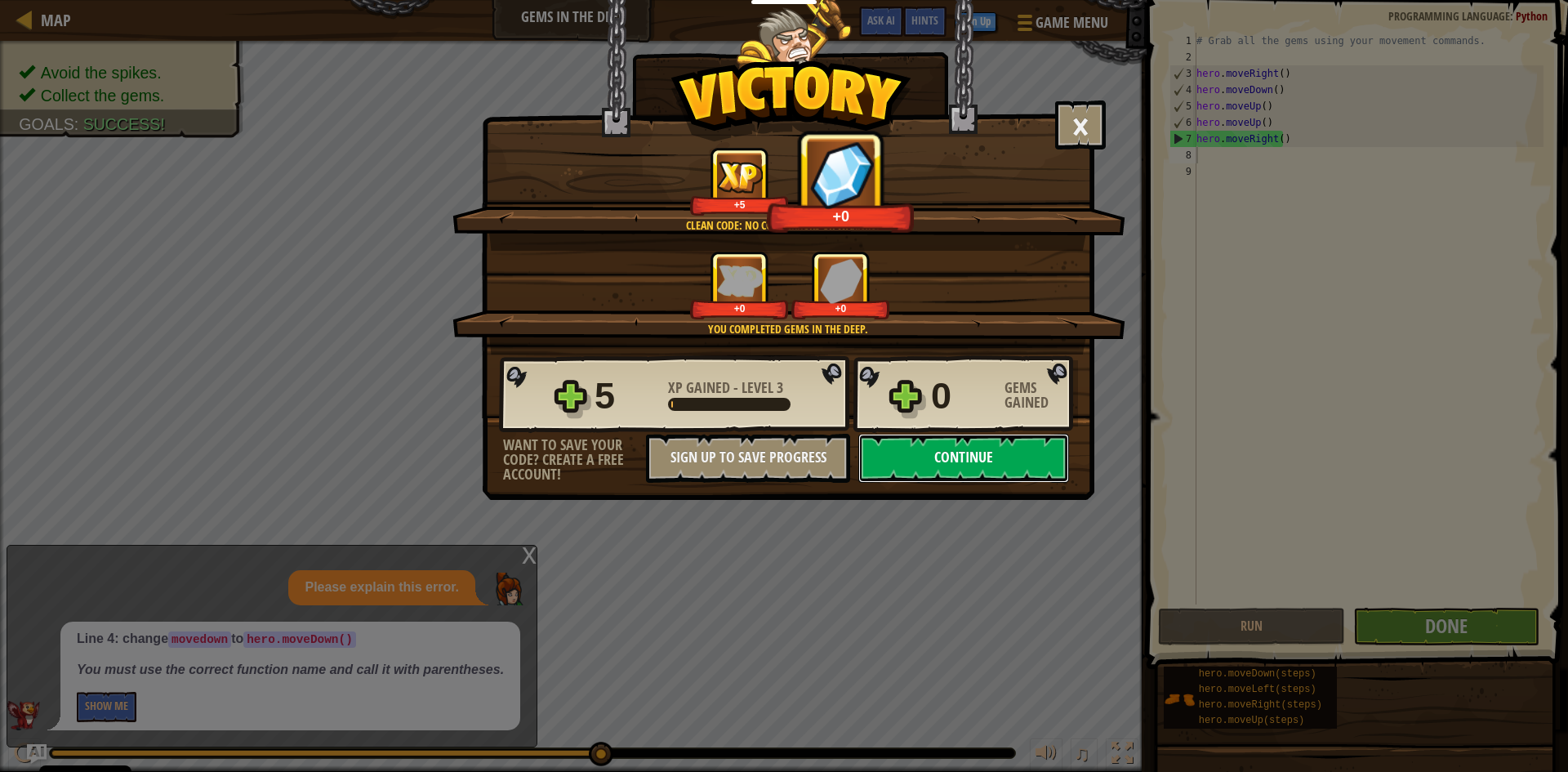
click at [942, 445] on button "Continue" at bounding box center [963, 458] width 211 height 49
